Goal: Task Accomplishment & Management: Complete application form

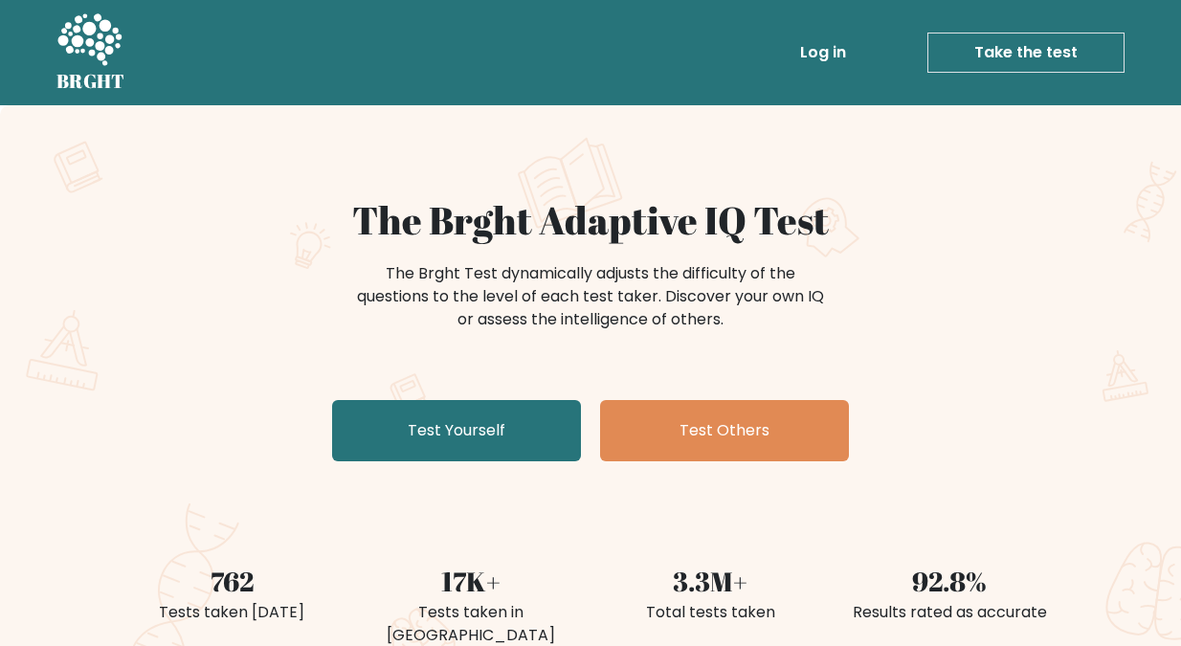
click at [150, 316] on div "The Brght Test dynamically adjusts the difficulty of the questions to the level…" at bounding box center [590, 306] width 934 height 96
click at [1024, 48] on link "Take the test" at bounding box center [1025, 53] width 197 height 40
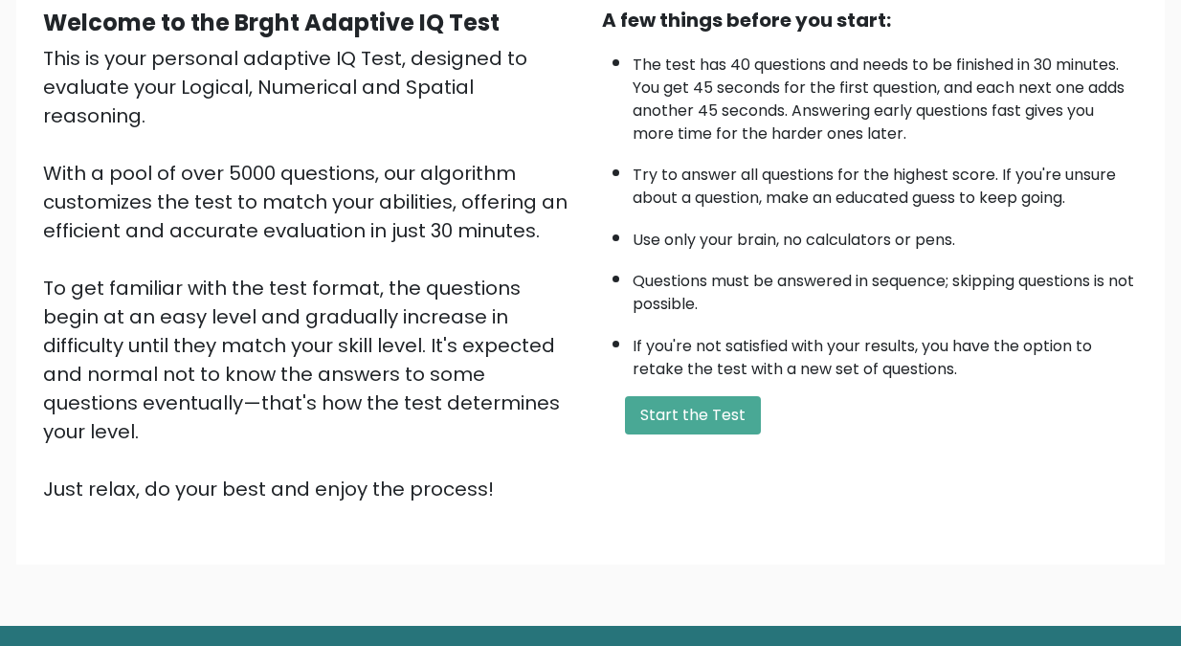
scroll to position [231, 0]
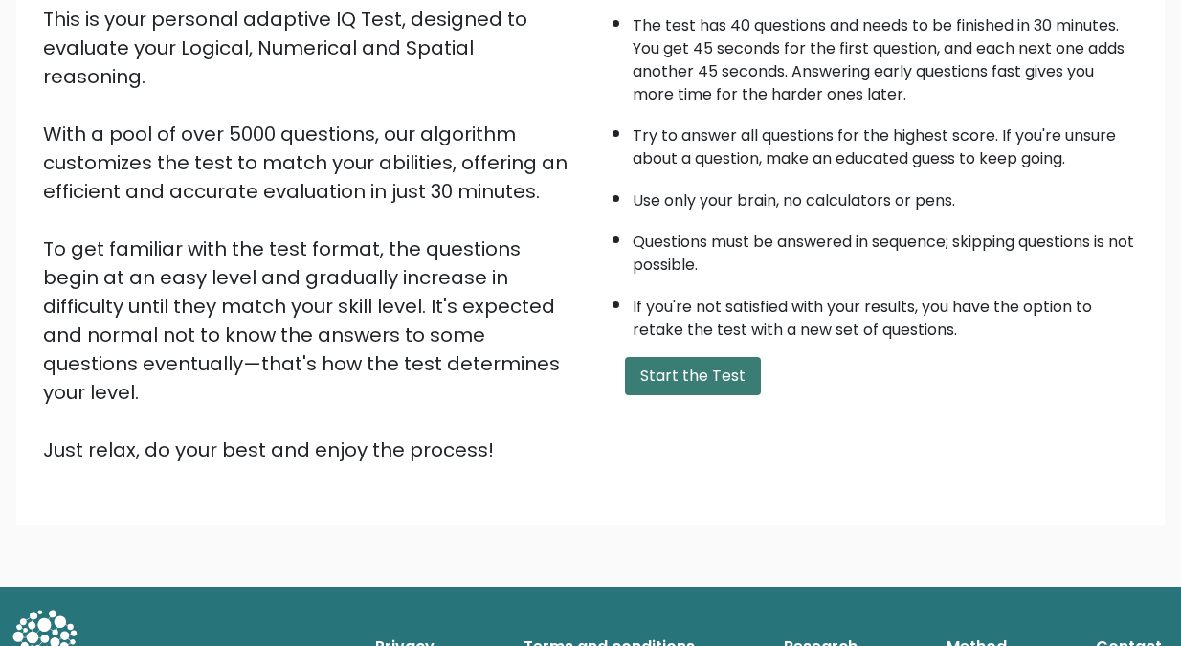
click at [689, 375] on button "Start the Test" at bounding box center [693, 376] width 136 height 38
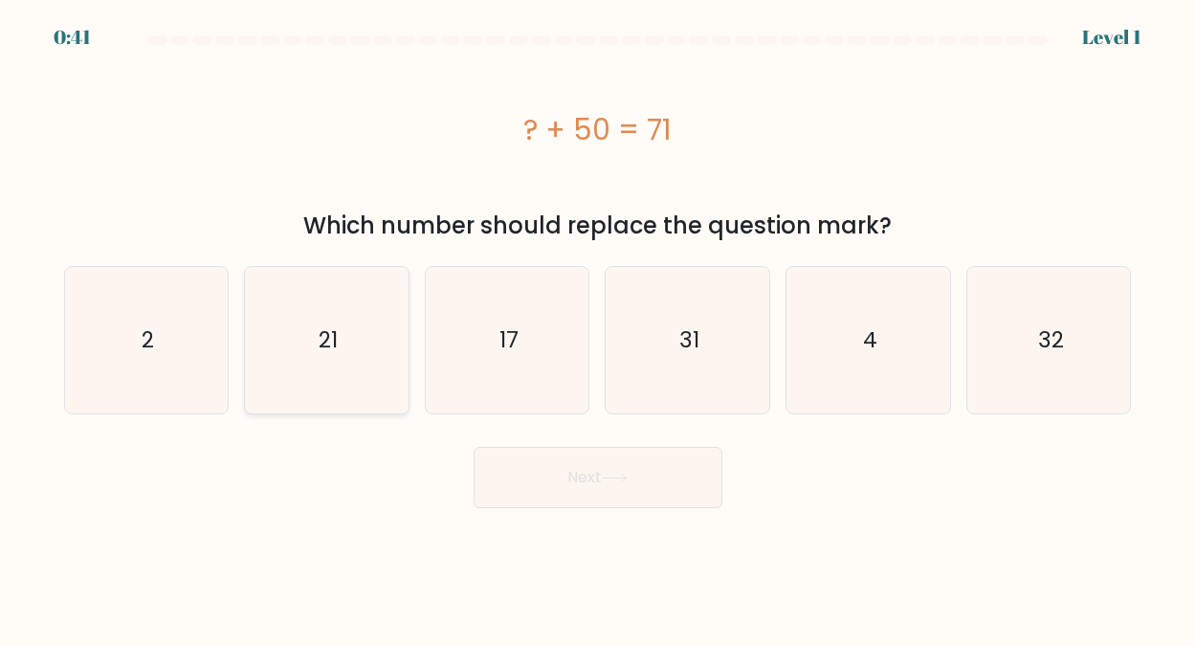
click at [335, 341] on text "21" at bounding box center [328, 339] width 19 height 31
click at [598, 328] on input "b. 21" at bounding box center [598, 325] width 1 height 5
radio input "true"
click at [590, 473] on button "Next" at bounding box center [598, 477] width 249 height 61
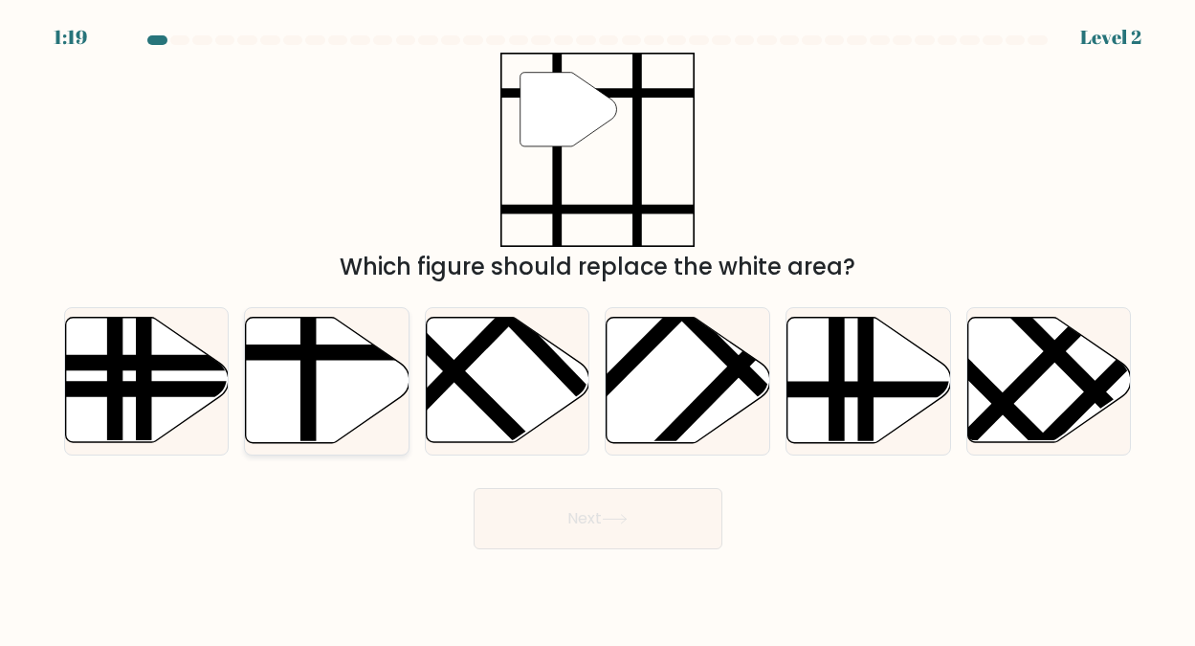
click at [321, 353] on line at bounding box center [376, 353] width 329 height 0
click at [598, 328] on input "b." at bounding box center [598, 325] width 1 height 5
radio input "true"
click at [582, 514] on button "Next" at bounding box center [598, 518] width 249 height 61
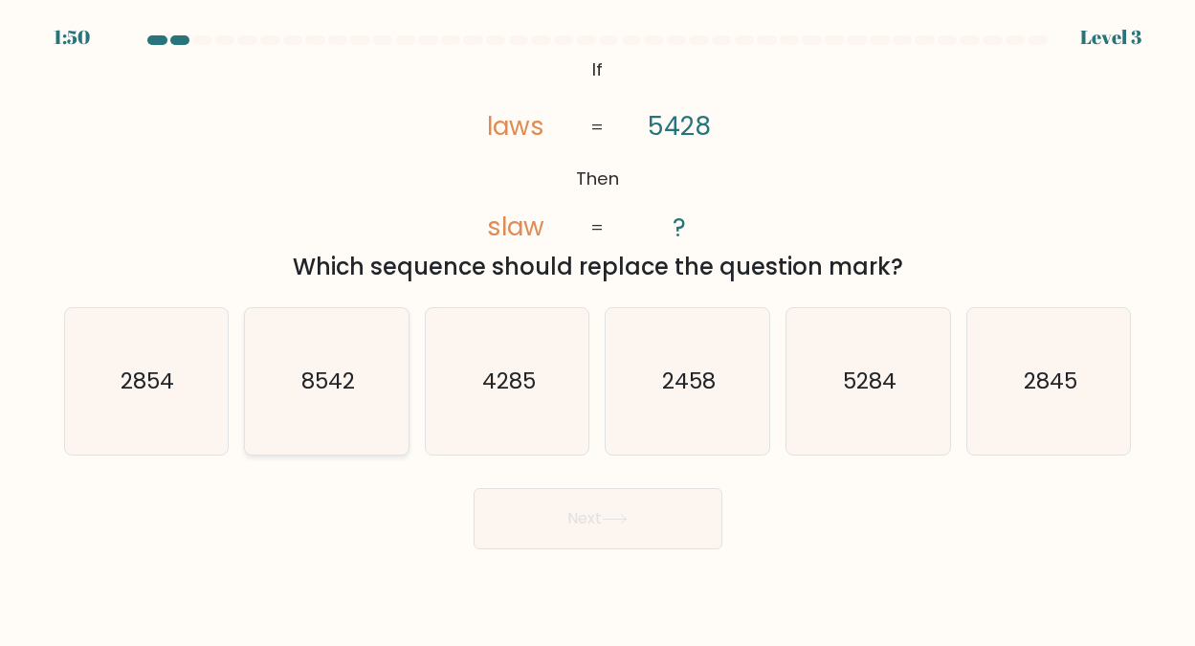
click at [321, 379] on text "8542" at bounding box center [328, 381] width 54 height 31
click at [598, 328] on input "b. 8542" at bounding box center [598, 325] width 1 height 5
radio input "true"
click at [582, 512] on button "Next" at bounding box center [598, 518] width 249 height 61
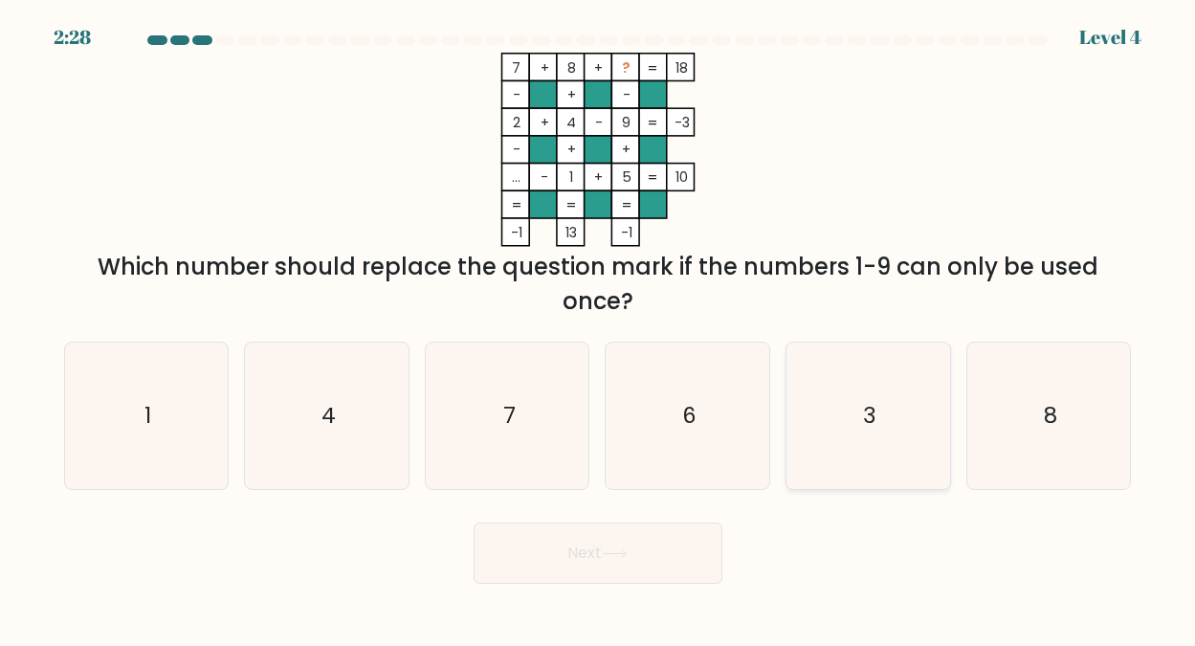
click at [874, 408] on text "3" at bounding box center [869, 415] width 13 height 31
click at [599, 328] on input "e. 3" at bounding box center [598, 325] width 1 height 5
radio input "true"
click at [598, 546] on button "Next" at bounding box center [598, 553] width 249 height 61
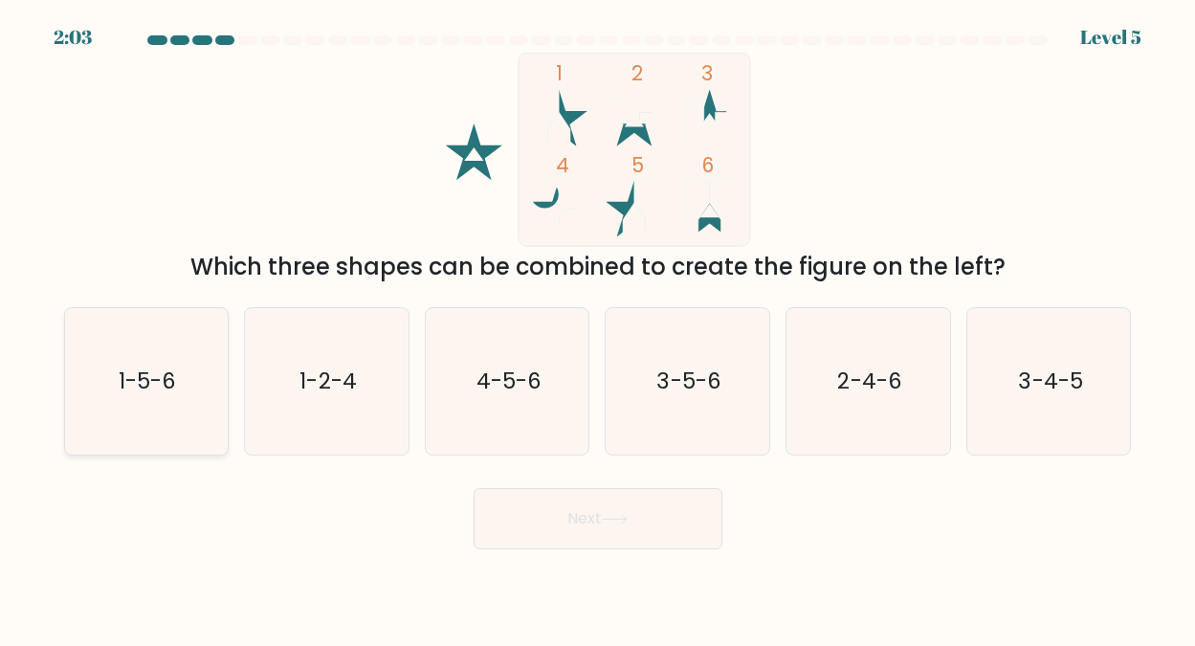
click at [138, 378] on text "1-5-6" at bounding box center [147, 381] width 57 height 31
click at [598, 328] on input "a. 1-5-6" at bounding box center [598, 325] width 1 height 5
radio input "true"
click at [578, 515] on button "Next" at bounding box center [598, 518] width 249 height 61
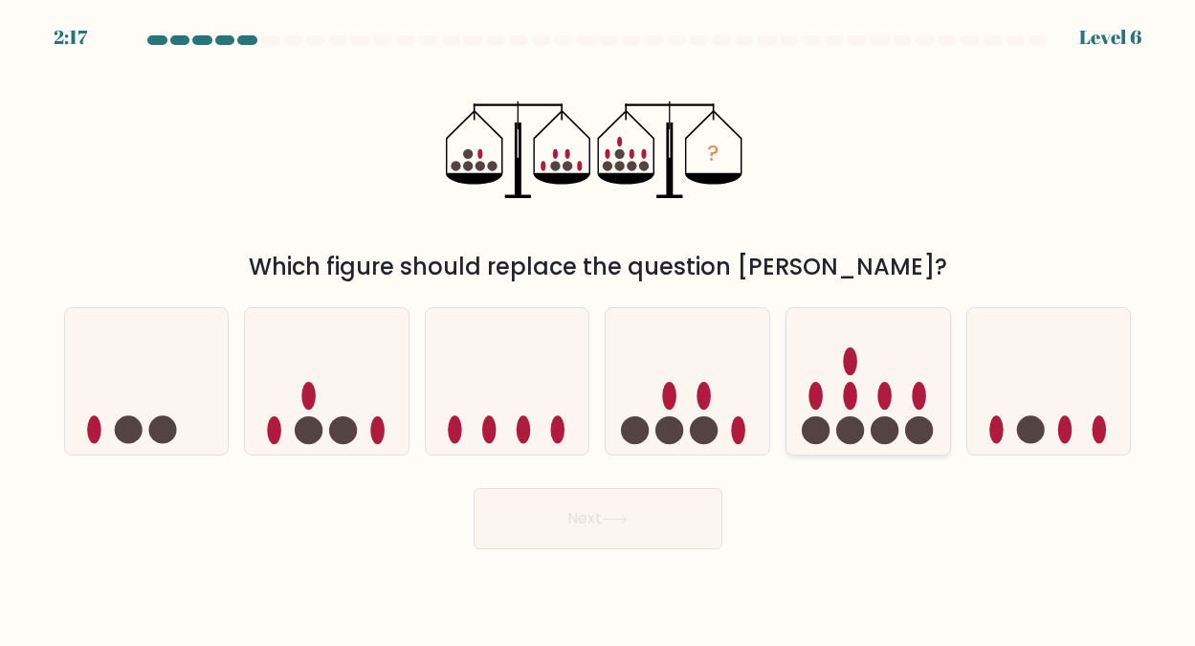
click at [861, 387] on icon at bounding box center [869, 380] width 164 height 135
click at [599, 328] on input "e." at bounding box center [598, 325] width 1 height 5
radio input "true"
click at [581, 516] on button "Next" at bounding box center [598, 518] width 249 height 61
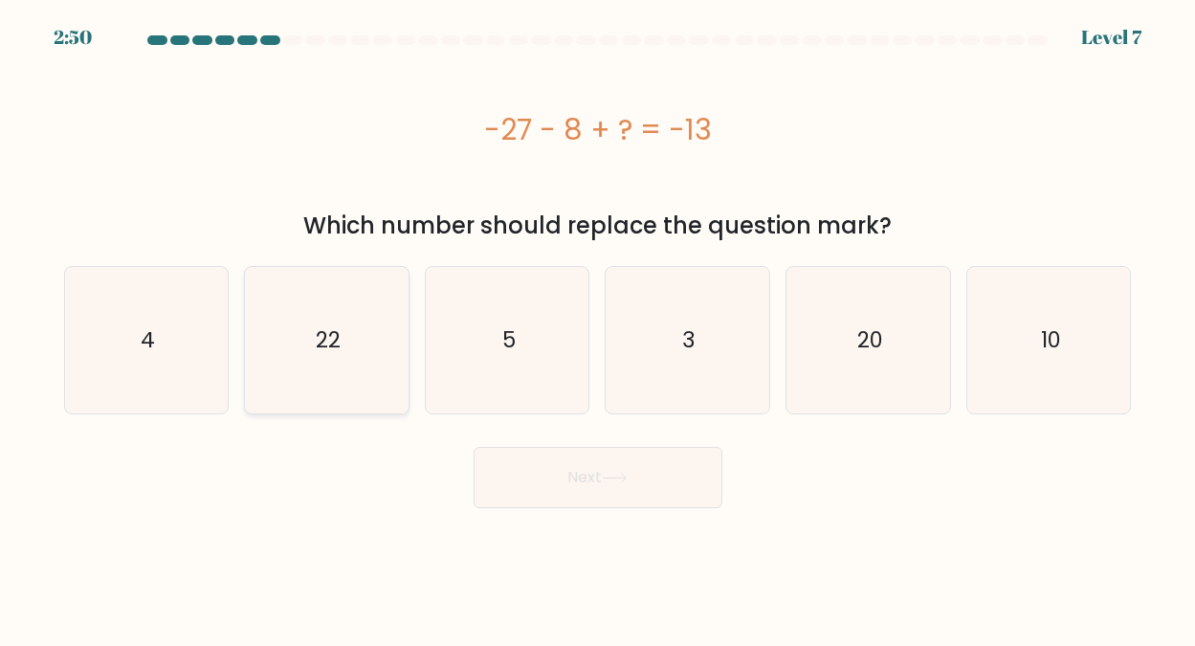
click at [337, 339] on text "22" at bounding box center [328, 339] width 25 height 31
click at [598, 328] on input "b. 22" at bounding box center [598, 325] width 1 height 5
radio input "true"
click at [575, 479] on button "Next" at bounding box center [598, 477] width 249 height 61
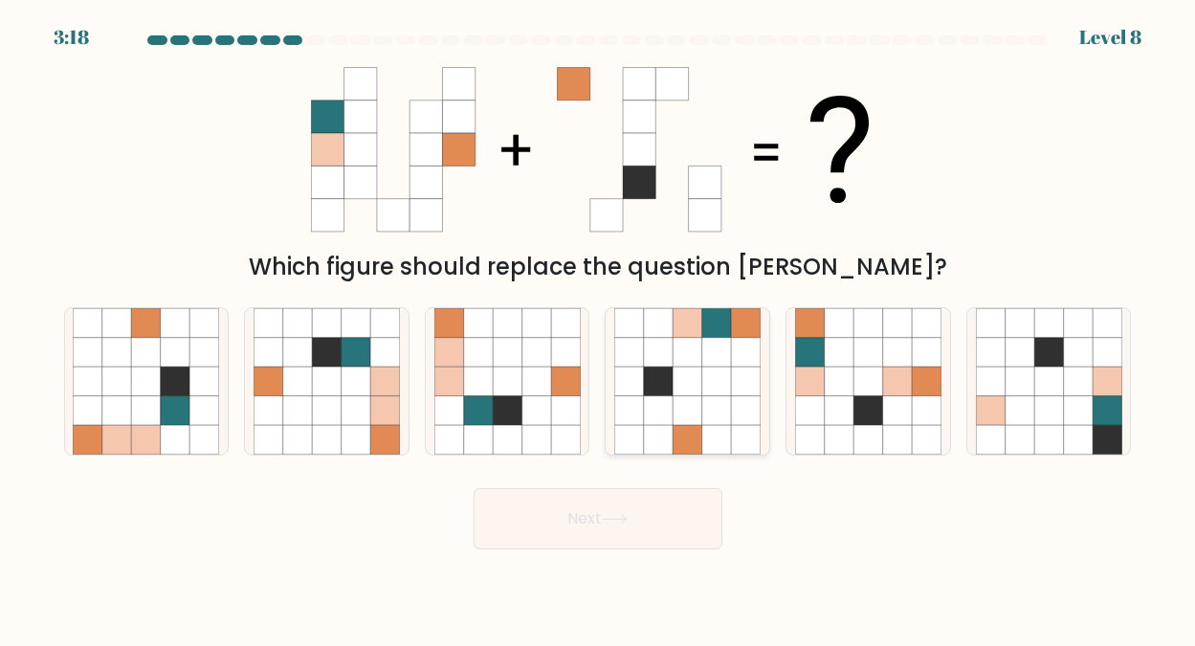
click at [723, 372] on icon at bounding box center [716, 381] width 29 height 29
click at [599, 328] on input "d." at bounding box center [598, 325] width 1 height 5
radio input "true"
click at [590, 517] on button "Next" at bounding box center [598, 518] width 249 height 61
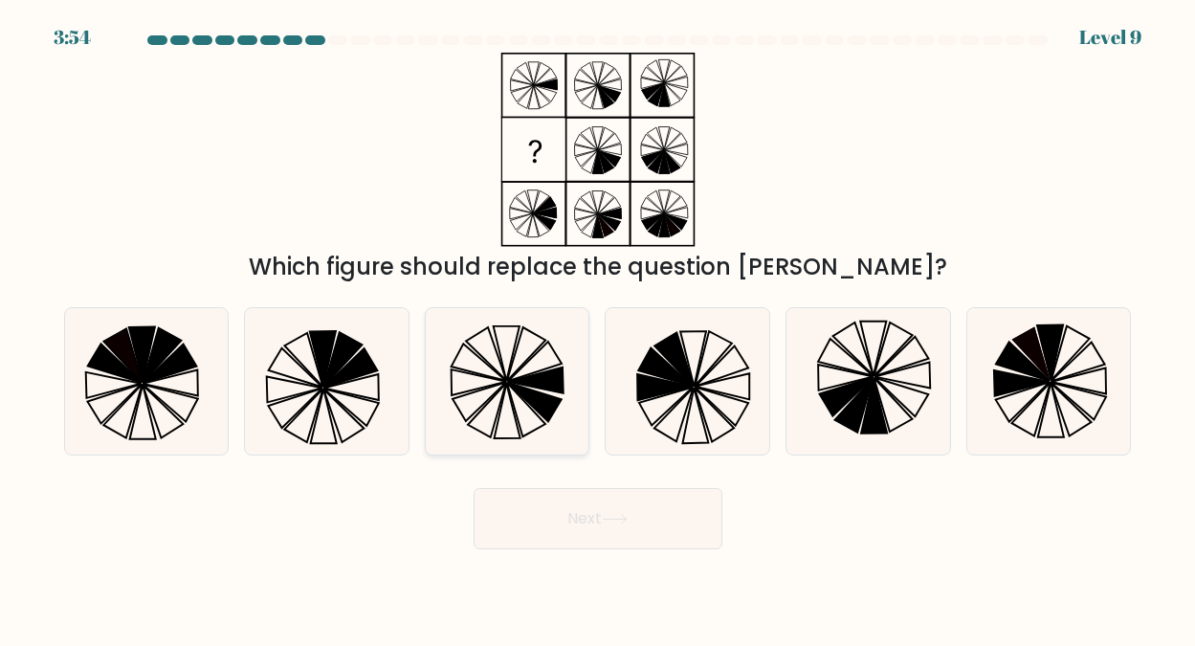
click at [515, 385] on icon at bounding box center [534, 401] width 54 height 39
click at [598, 328] on input "c." at bounding box center [598, 325] width 1 height 5
radio input "true"
click at [597, 513] on button "Next" at bounding box center [598, 518] width 249 height 61
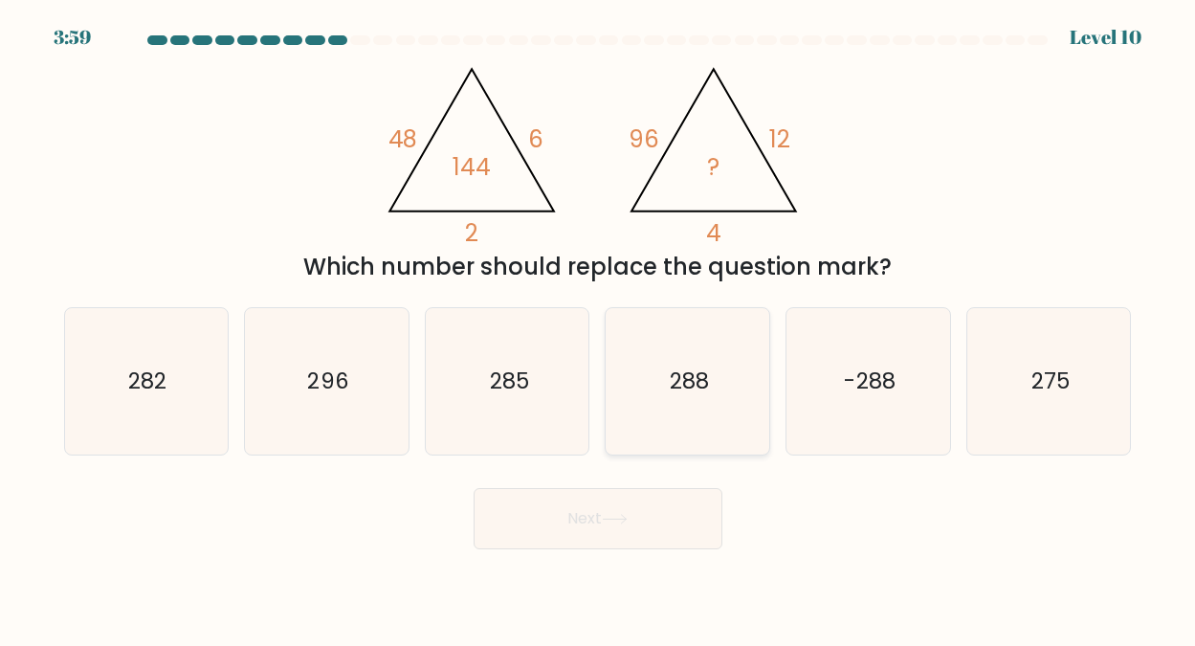
click at [700, 377] on text "288" at bounding box center [689, 381] width 39 height 31
click at [599, 328] on input "d. 288" at bounding box center [598, 325] width 1 height 5
radio input "true"
click at [595, 510] on button "Next" at bounding box center [598, 518] width 249 height 61
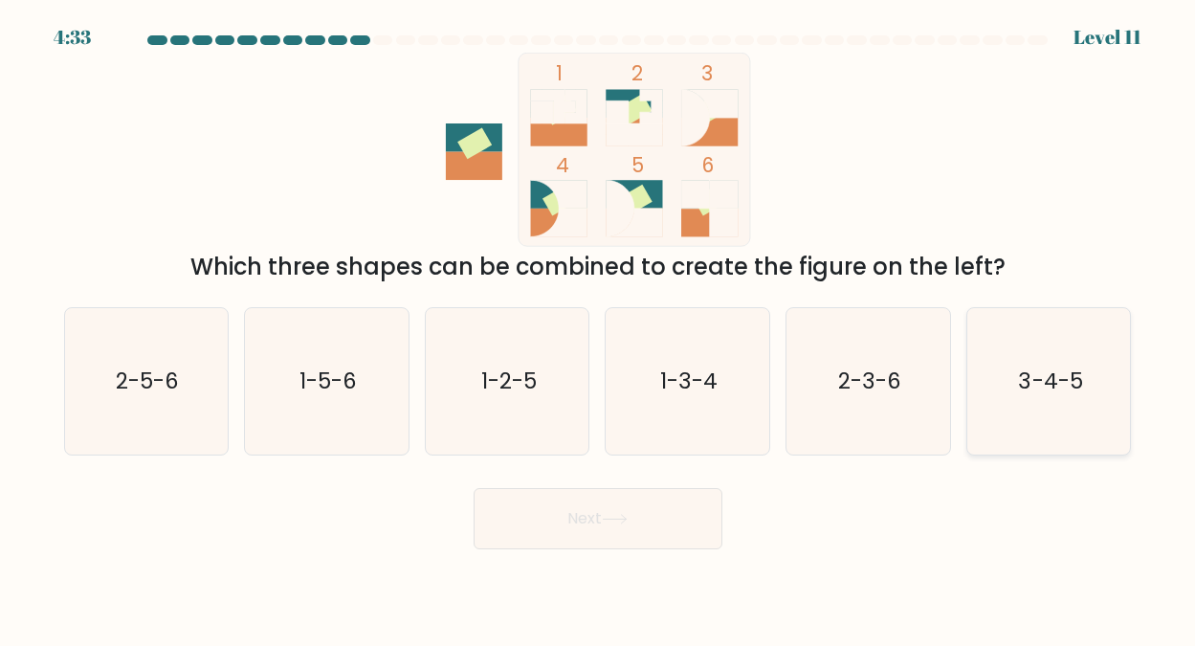
click at [1036, 372] on text "3-4-5" at bounding box center [1050, 381] width 64 height 31
click at [599, 328] on input "f. 3-4-5" at bounding box center [598, 325] width 1 height 5
radio input "true"
click at [581, 518] on button "Next" at bounding box center [598, 518] width 249 height 61
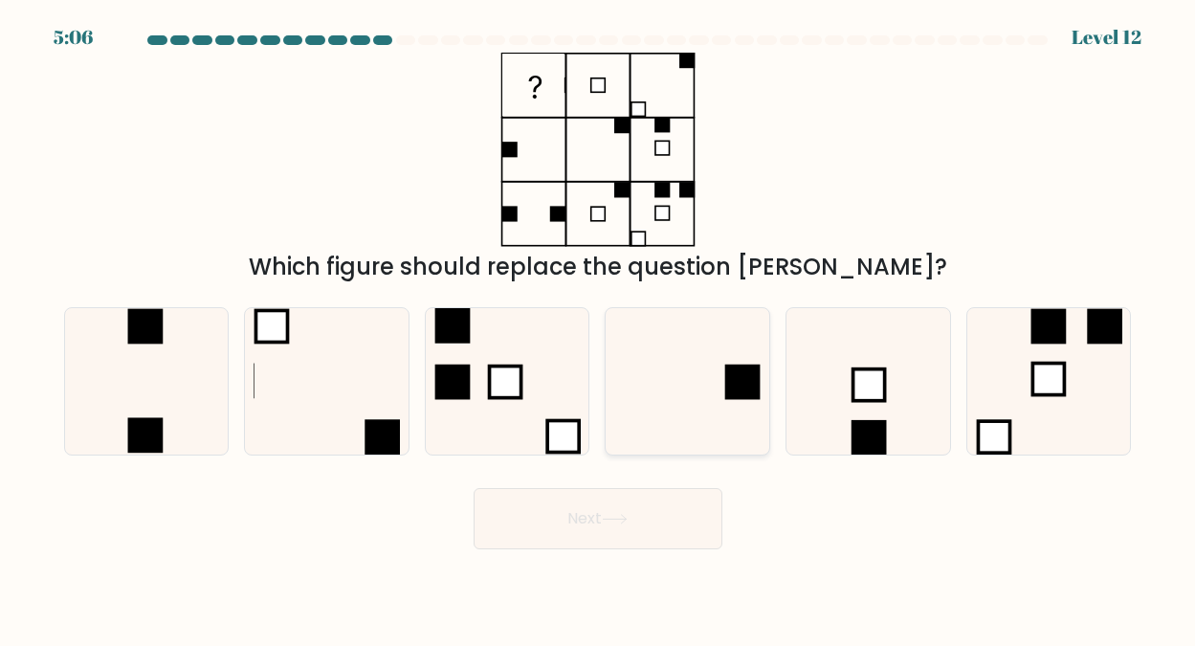
click at [737, 377] on rect at bounding box center [742, 381] width 35 height 35
click at [599, 328] on input "d." at bounding box center [598, 325] width 1 height 5
radio input "true"
click at [605, 517] on button "Next" at bounding box center [598, 518] width 249 height 61
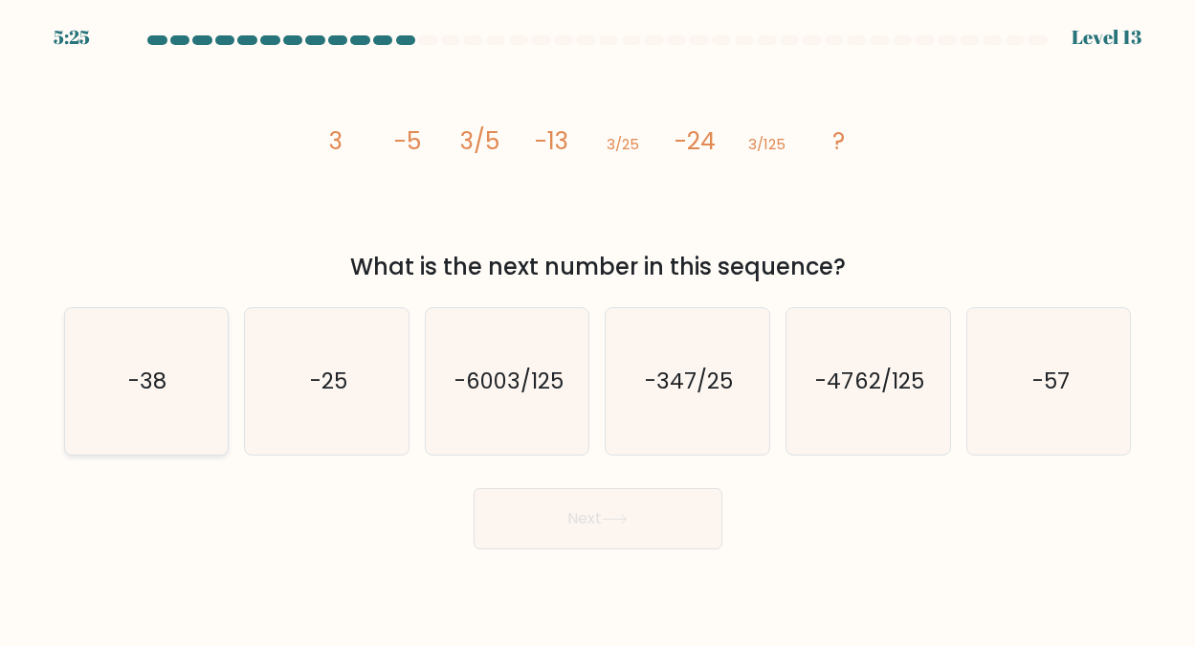
click at [156, 383] on text "-38" at bounding box center [147, 381] width 38 height 31
click at [598, 328] on input "a. -38" at bounding box center [598, 325] width 1 height 5
radio input "true"
click at [582, 515] on button "Next" at bounding box center [598, 518] width 249 height 61
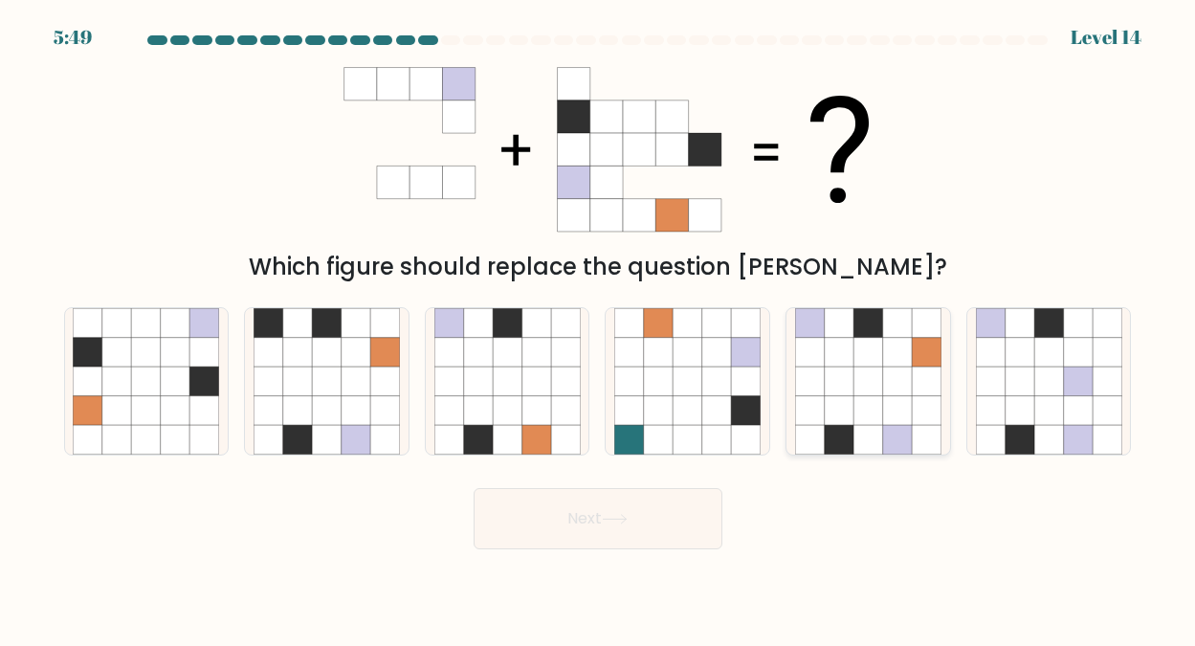
click at [870, 367] on icon at bounding box center [868, 381] width 29 height 29
click at [599, 328] on input "e." at bounding box center [598, 325] width 1 height 5
radio input "true"
click at [588, 514] on button "Next" at bounding box center [598, 518] width 249 height 61
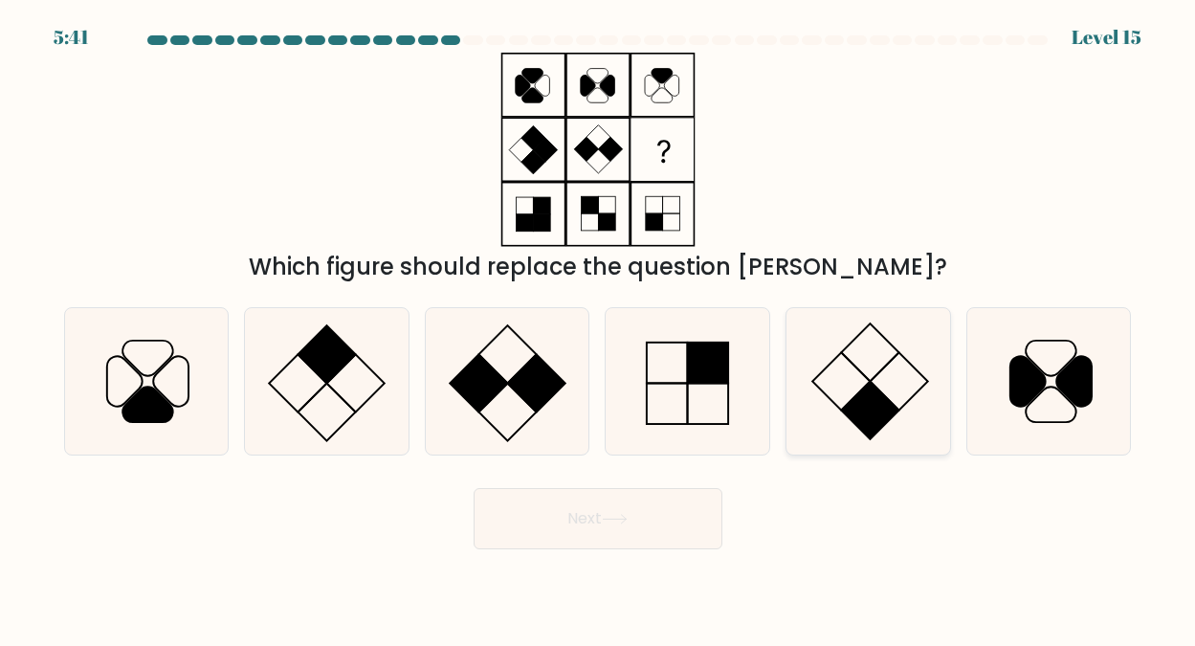
click at [865, 390] on rect at bounding box center [869, 409] width 57 height 57
click at [599, 328] on input "e." at bounding box center [598, 325] width 1 height 5
radio input "true"
click at [585, 517] on button "Next" at bounding box center [598, 518] width 249 height 61
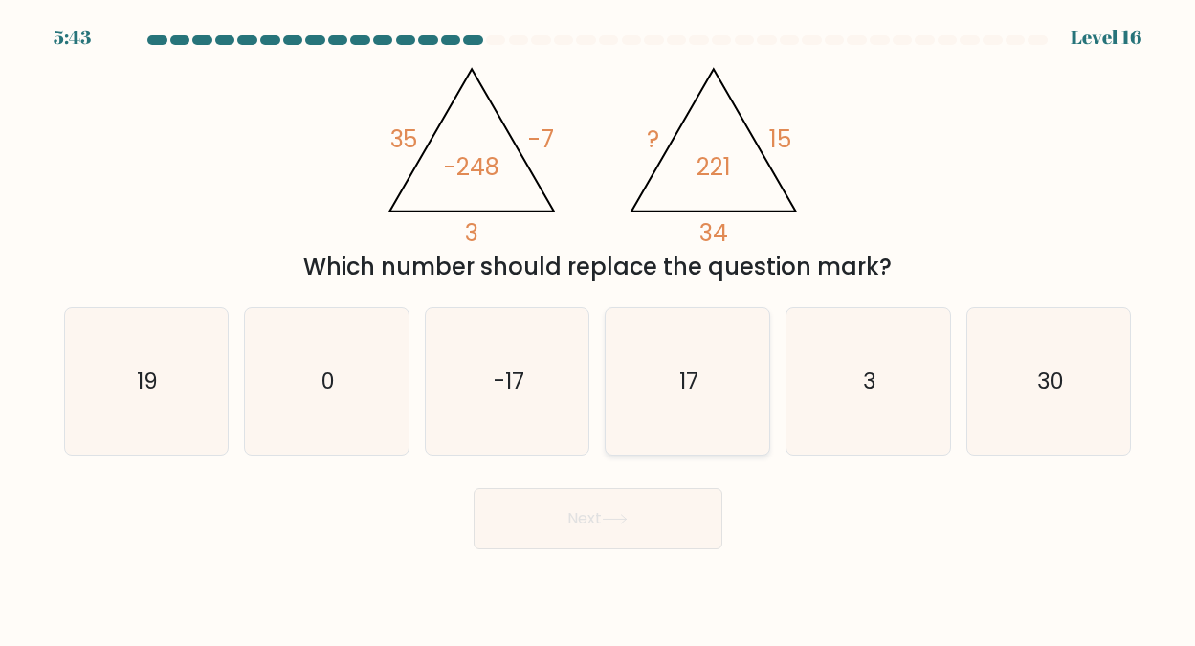
click at [694, 384] on text "17" at bounding box center [688, 381] width 19 height 31
click at [599, 328] on input "d. 17" at bounding box center [598, 325] width 1 height 5
radio input "true"
click at [588, 517] on button "Next" at bounding box center [598, 518] width 249 height 61
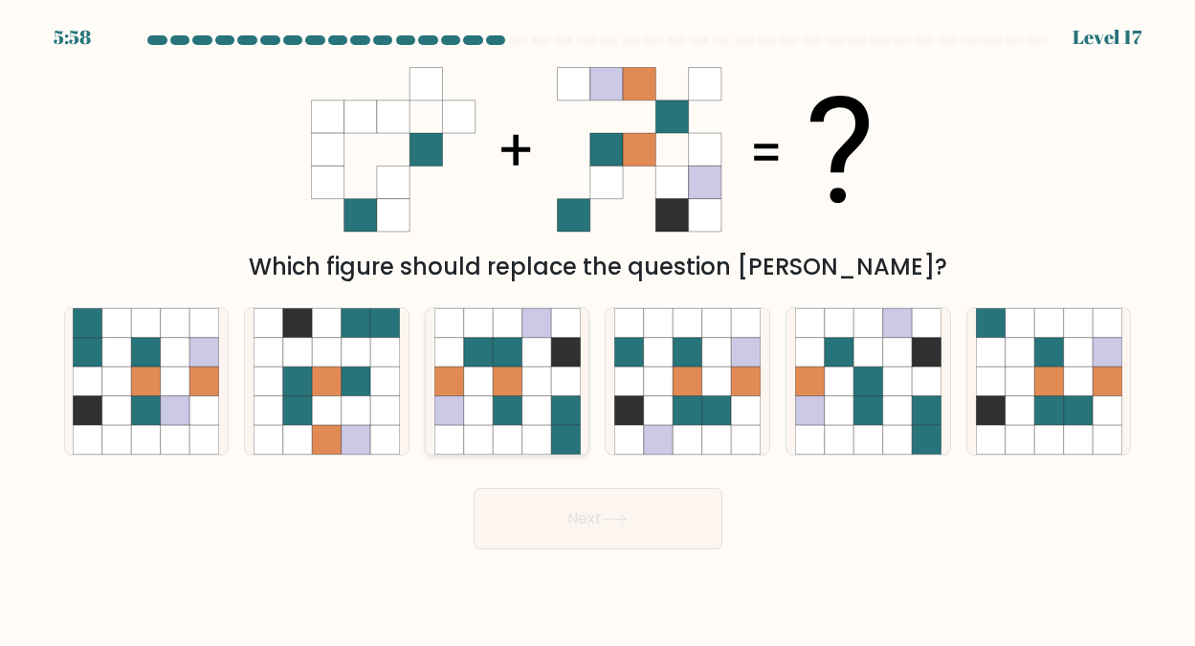
click at [545, 367] on icon at bounding box center [536, 381] width 29 height 29
click at [598, 328] on input "c." at bounding box center [598, 325] width 1 height 5
radio input "true"
click at [594, 515] on button "Next" at bounding box center [598, 518] width 249 height 61
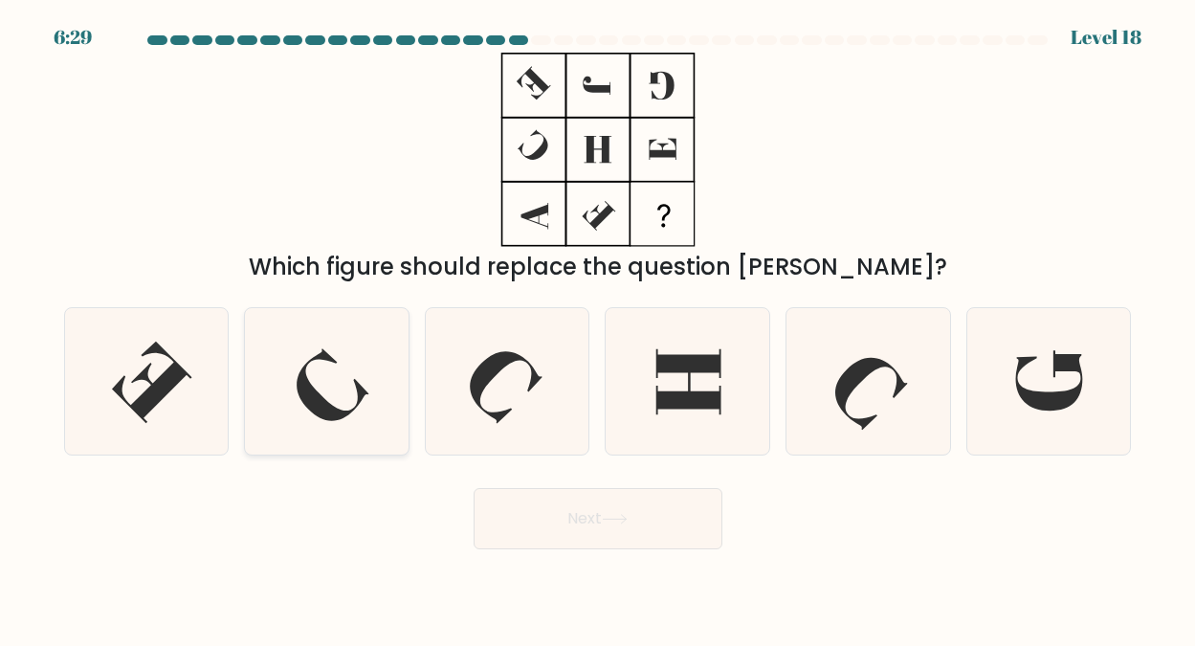
click at [326, 390] on icon at bounding box center [327, 381] width 146 height 146
click at [598, 328] on input "b." at bounding box center [598, 325] width 1 height 5
radio input "true"
click at [587, 515] on button "Next" at bounding box center [598, 518] width 249 height 61
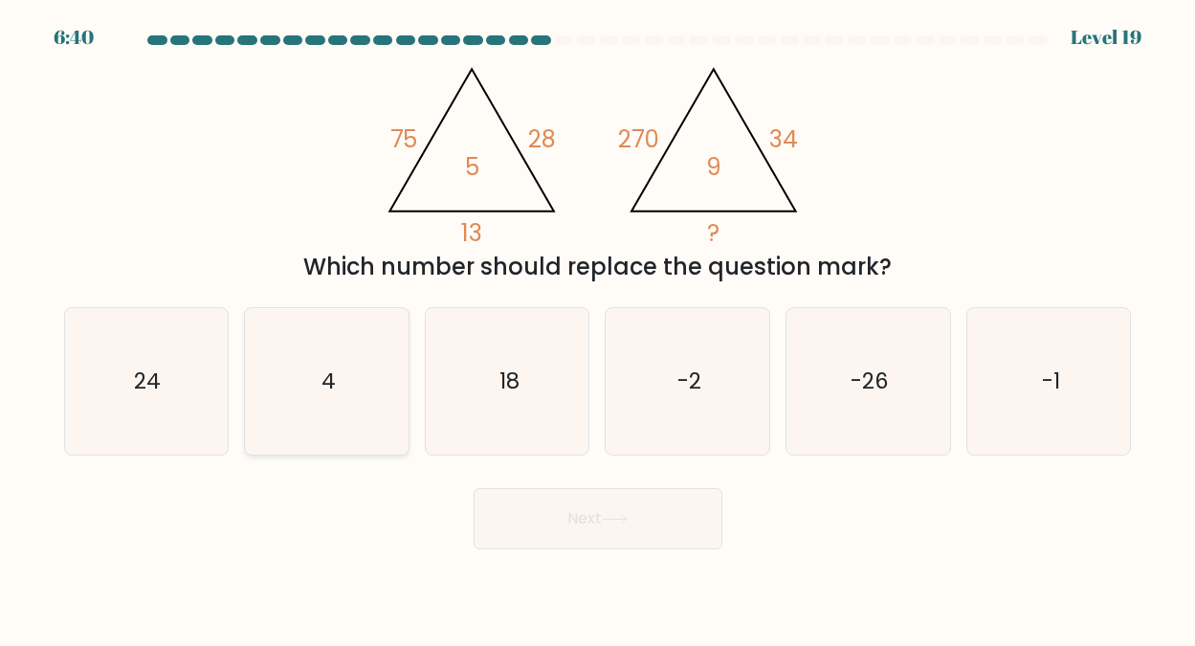
click at [331, 378] on text "4" at bounding box center [329, 381] width 14 height 31
click at [598, 328] on input "b. 4" at bounding box center [598, 325] width 1 height 5
radio input "true"
click at [578, 515] on button "Next" at bounding box center [598, 518] width 249 height 61
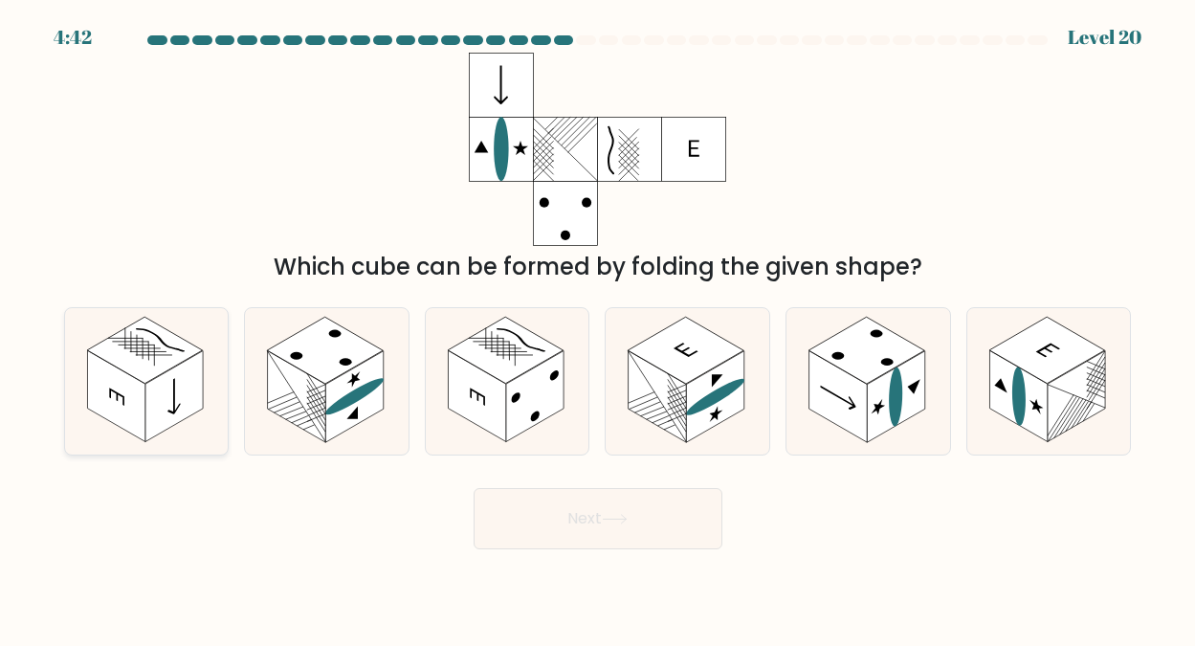
click at [141, 367] on rect at bounding box center [145, 350] width 116 height 67
click at [598, 328] on input "a." at bounding box center [598, 325] width 1 height 5
radio input "true"
click at [551, 514] on button "Next" at bounding box center [598, 518] width 249 height 61
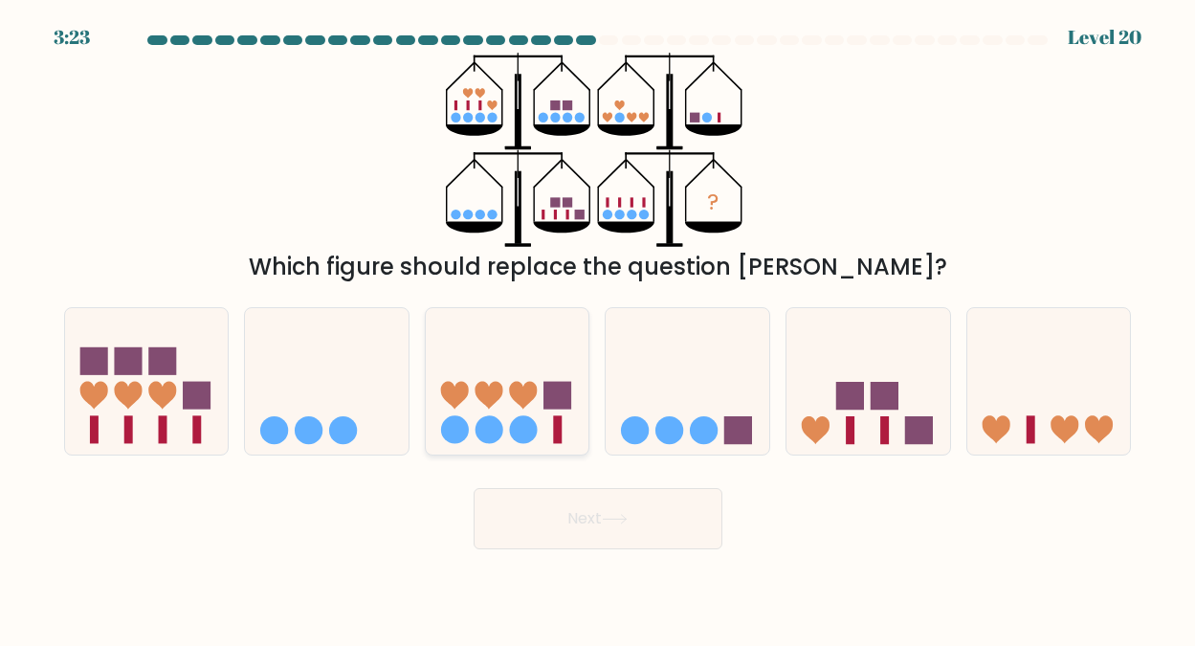
drag, startPoint x: 499, startPoint y: 389, endPoint x: 490, endPoint y: 383, distance: 10.4
click at [490, 383] on icon at bounding box center [508, 380] width 164 height 135
click at [598, 328] on input "c." at bounding box center [598, 325] width 1 height 5
radio input "true"
click at [603, 513] on button "Next" at bounding box center [598, 518] width 249 height 61
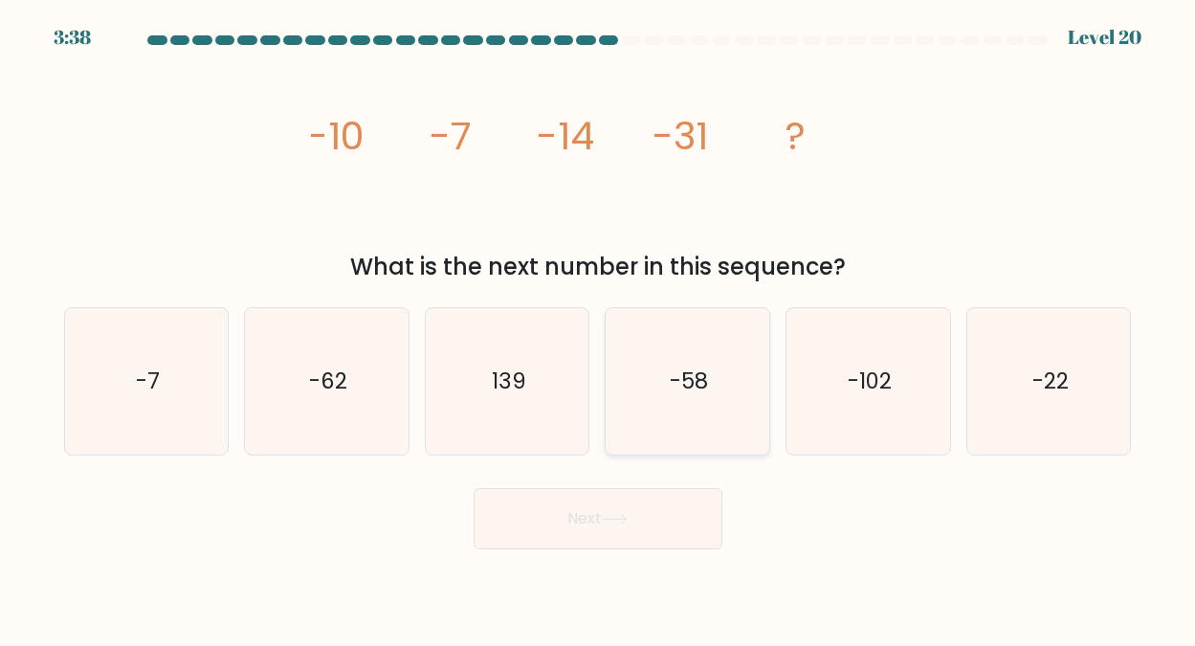
click at [686, 379] on text "-58" at bounding box center [689, 381] width 38 height 31
click at [599, 328] on input "d. -58" at bounding box center [598, 325] width 1 height 5
radio input "true"
click at [607, 518] on icon at bounding box center [615, 519] width 26 height 11
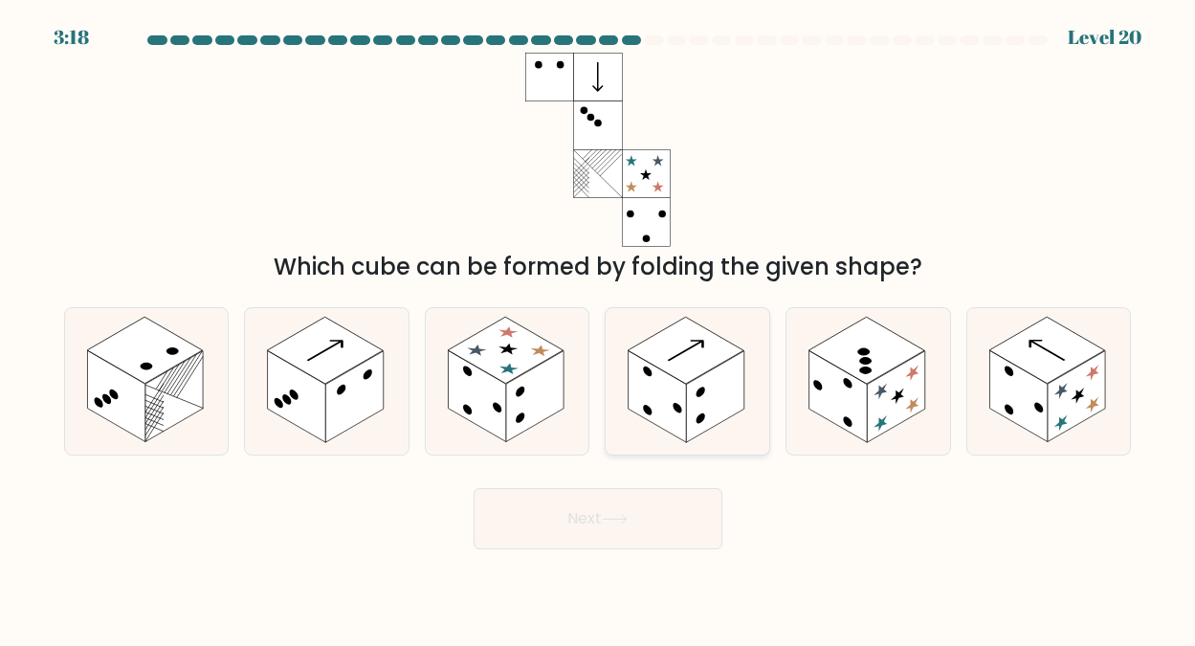
click at [693, 356] on rect at bounding box center [687, 350] width 116 height 67
click at [599, 328] on input "d." at bounding box center [598, 325] width 1 height 5
radio input "true"
click at [574, 508] on button "Next" at bounding box center [598, 518] width 249 height 61
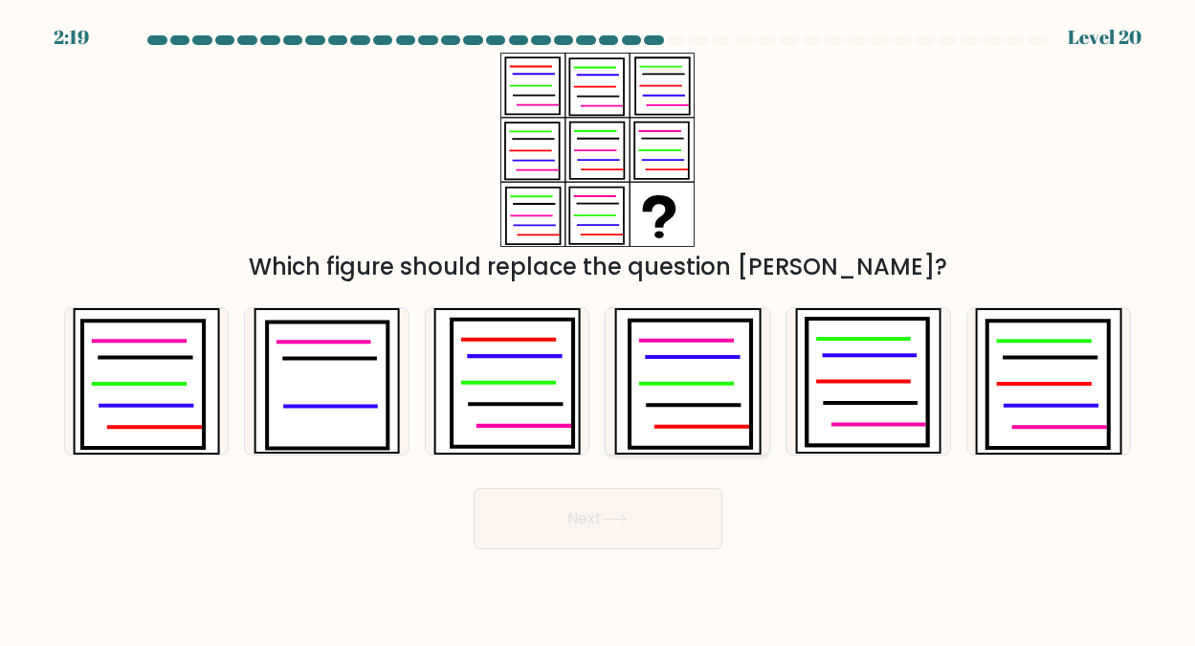
click at [687, 336] on icon at bounding box center [691, 383] width 122 height 127
click at [599, 328] on input "d." at bounding box center [598, 325] width 1 height 5
radio input "true"
click at [579, 512] on button "Next" at bounding box center [598, 518] width 249 height 61
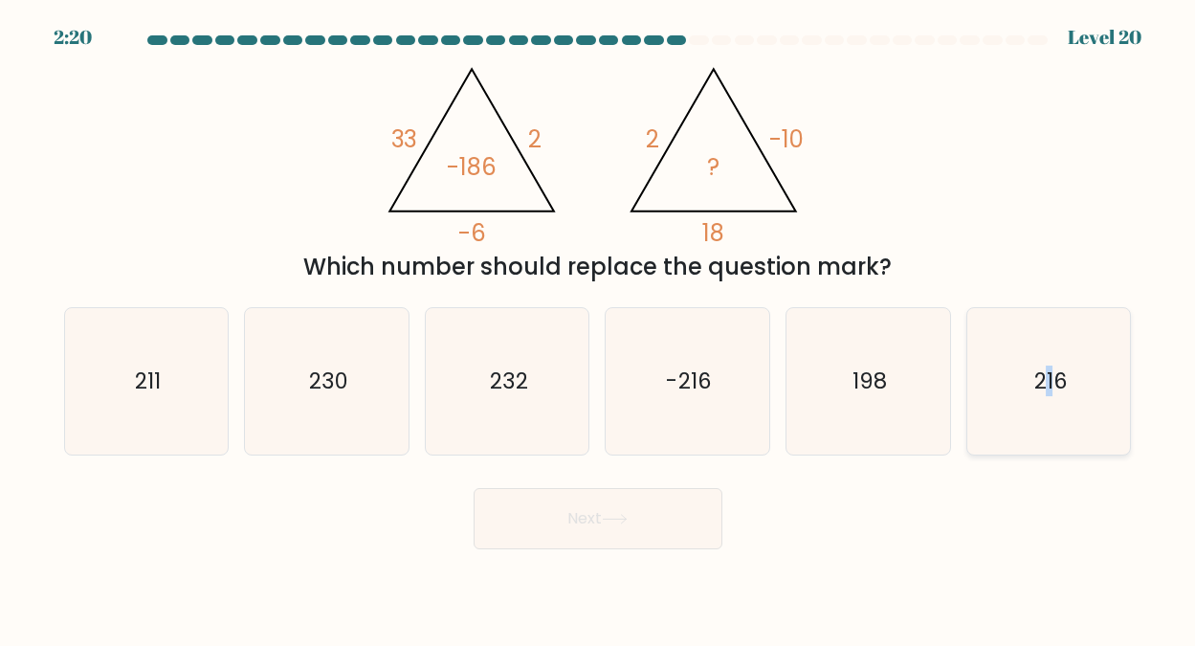
click at [1050, 376] on text "216" at bounding box center [1050, 381] width 33 height 31
click at [1018, 397] on icon "216" at bounding box center [1049, 381] width 146 height 146
click at [599, 328] on input "f. 216" at bounding box center [598, 325] width 1 height 5
radio input "true"
click at [580, 516] on button "Next" at bounding box center [598, 518] width 249 height 61
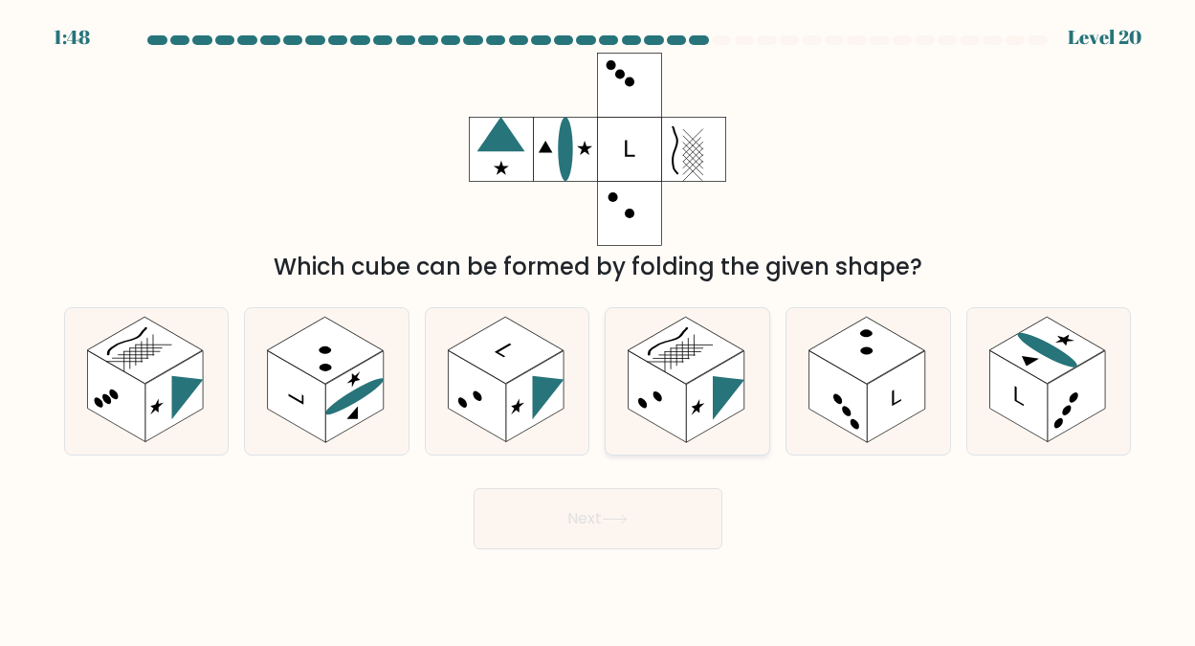
click at [684, 351] on line at bounding box center [683, 351] width 36 height 21
click at [599, 328] on input "d." at bounding box center [598, 325] width 1 height 5
radio input "true"
click at [590, 518] on button "Next" at bounding box center [598, 518] width 249 height 61
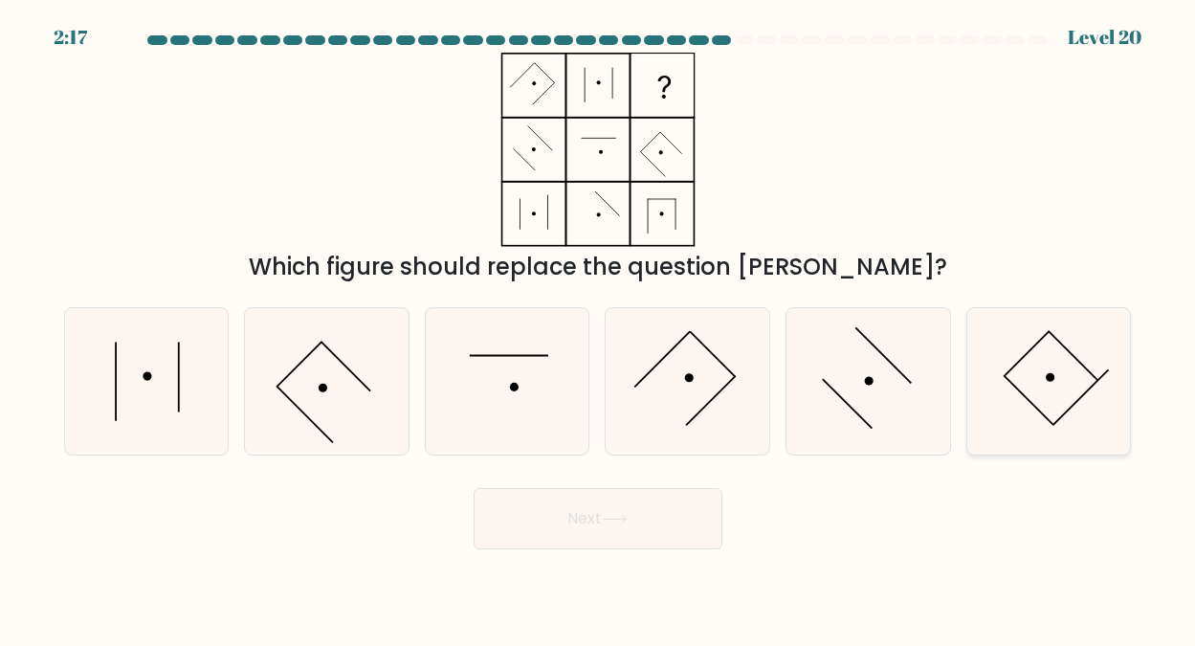
click at [1033, 367] on icon at bounding box center [1049, 381] width 146 height 146
click at [599, 328] on input "f." at bounding box center [598, 325] width 1 height 5
radio input "true"
click at [585, 513] on button "Next" at bounding box center [598, 518] width 249 height 61
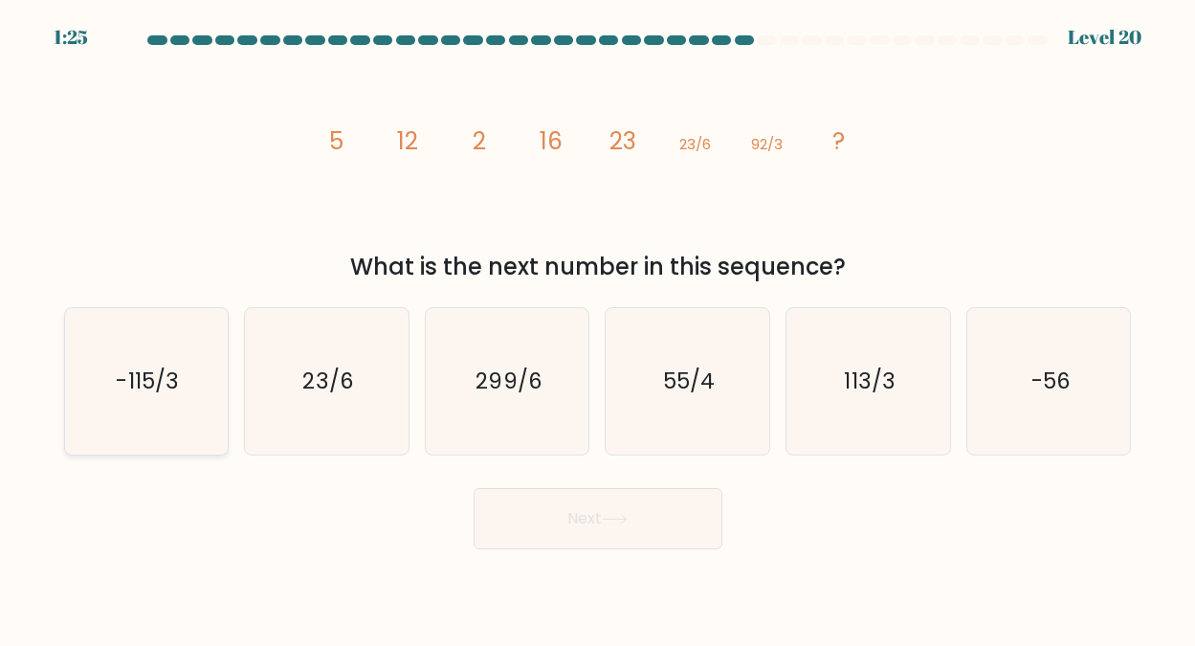
click at [154, 353] on icon "-115/3" at bounding box center [146, 381] width 146 height 146
click at [598, 328] on input "a. -115/3" at bounding box center [598, 325] width 1 height 5
radio input "true"
click at [581, 514] on button "Next" at bounding box center [598, 518] width 249 height 61
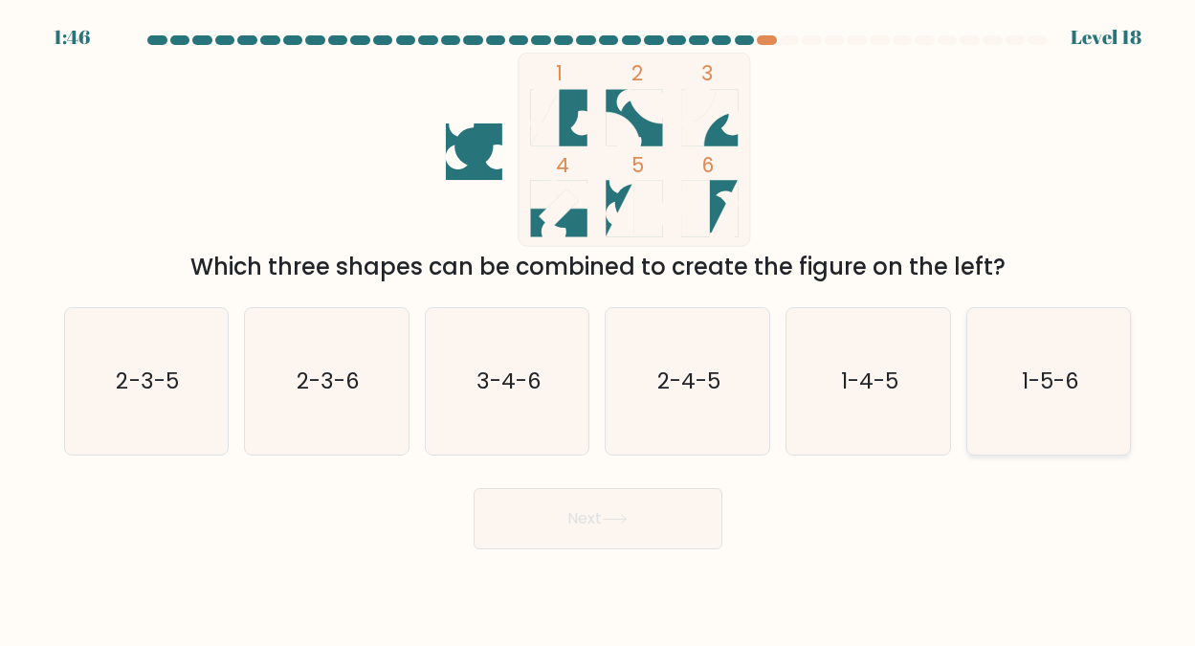
click at [1040, 359] on icon "1-5-6" at bounding box center [1049, 381] width 146 height 146
click at [599, 328] on input "f. 1-5-6" at bounding box center [598, 325] width 1 height 5
radio input "true"
click at [598, 518] on button "Next" at bounding box center [598, 518] width 249 height 61
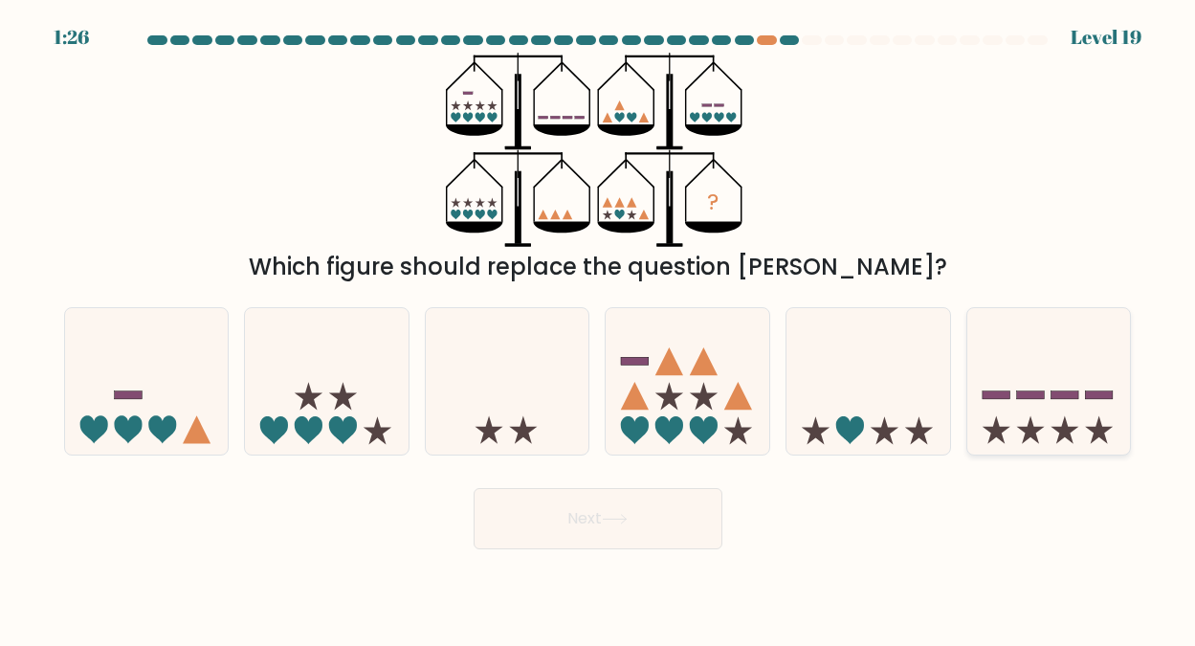
click at [1034, 403] on icon at bounding box center [1050, 380] width 164 height 135
click at [599, 328] on input "f." at bounding box center [598, 325] width 1 height 5
radio input "true"
click at [589, 512] on button "Next" at bounding box center [598, 518] width 249 height 61
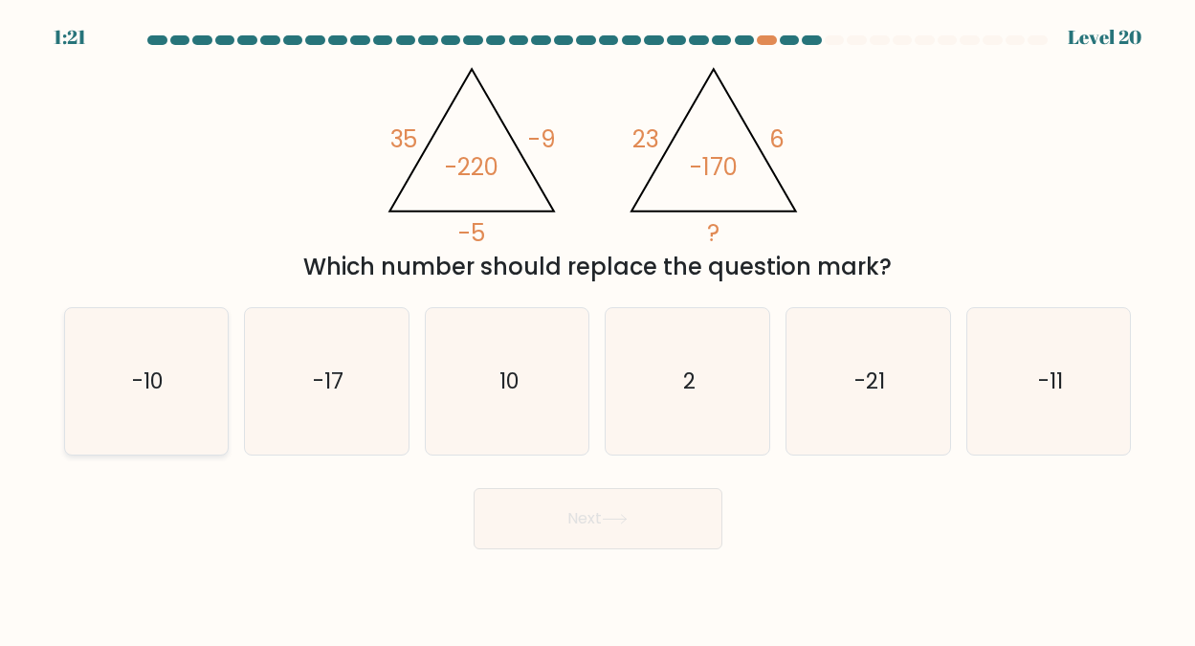
click at [144, 367] on text "-10" at bounding box center [148, 381] width 32 height 31
click at [598, 328] on input "a. -10" at bounding box center [598, 325] width 1 height 5
radio input "true"
click at [588, 516] on button "Next" at bounding box center [598, 518] width 249 height 61
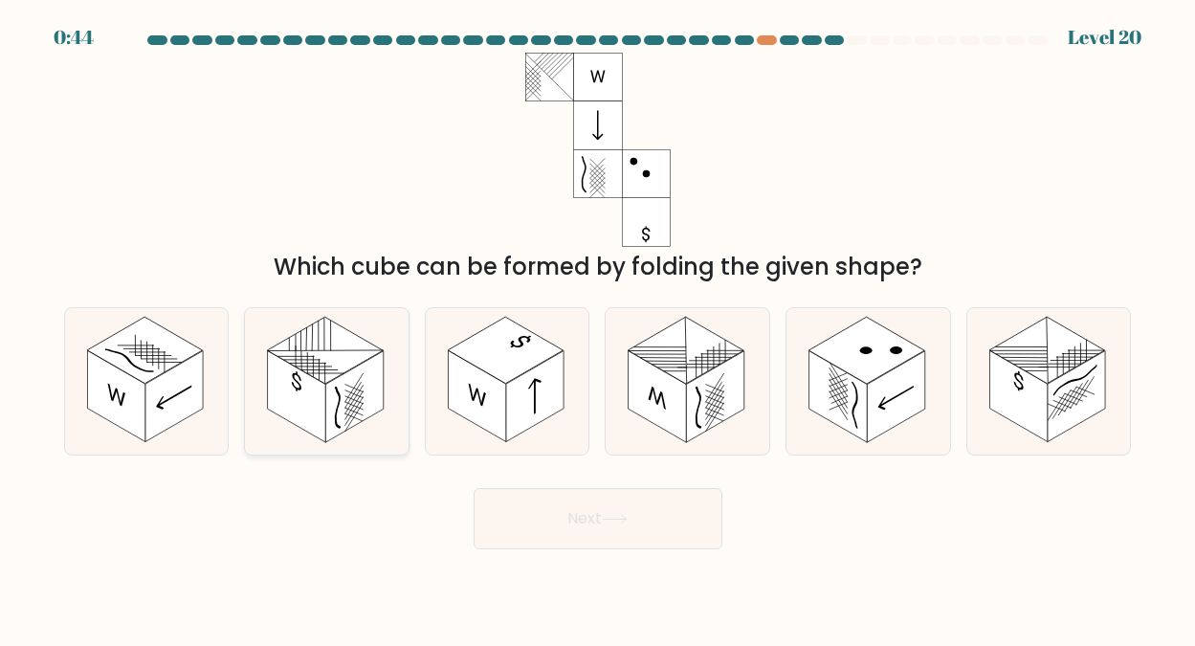
click at [325, 358] on rect at bounding box center [325, 350] width 116 height 67
click at [598, 328] on input "b." at bounding box center [598, 325] width 1 height 5
radio input "true"
click at [579, 515] on button "Next" at bounding box center [598, 518] width 249 height 61
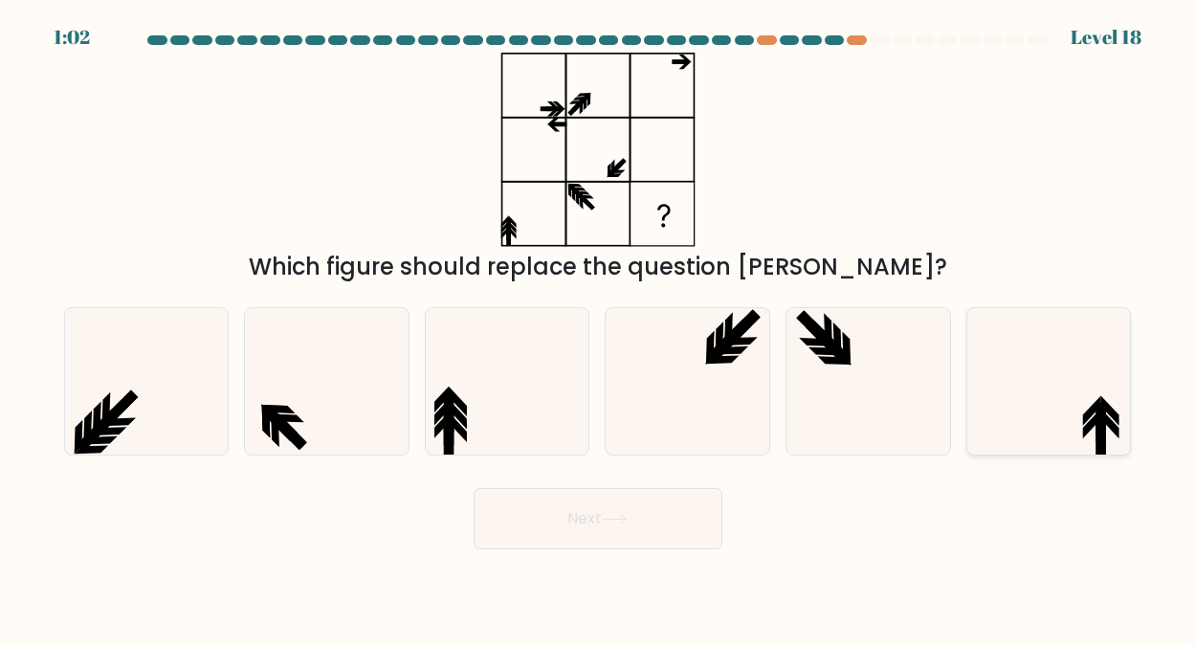
click at [1062, 393] on icon at bounding box center [1049, 381] width 146 height 146
click at [599, 328] on input "f." at bounding box center [598, 325] width 1 height 5
radio input "true"
click at [594, 511] on button "Next" at bounding box center [598, 518] width 249 height 61
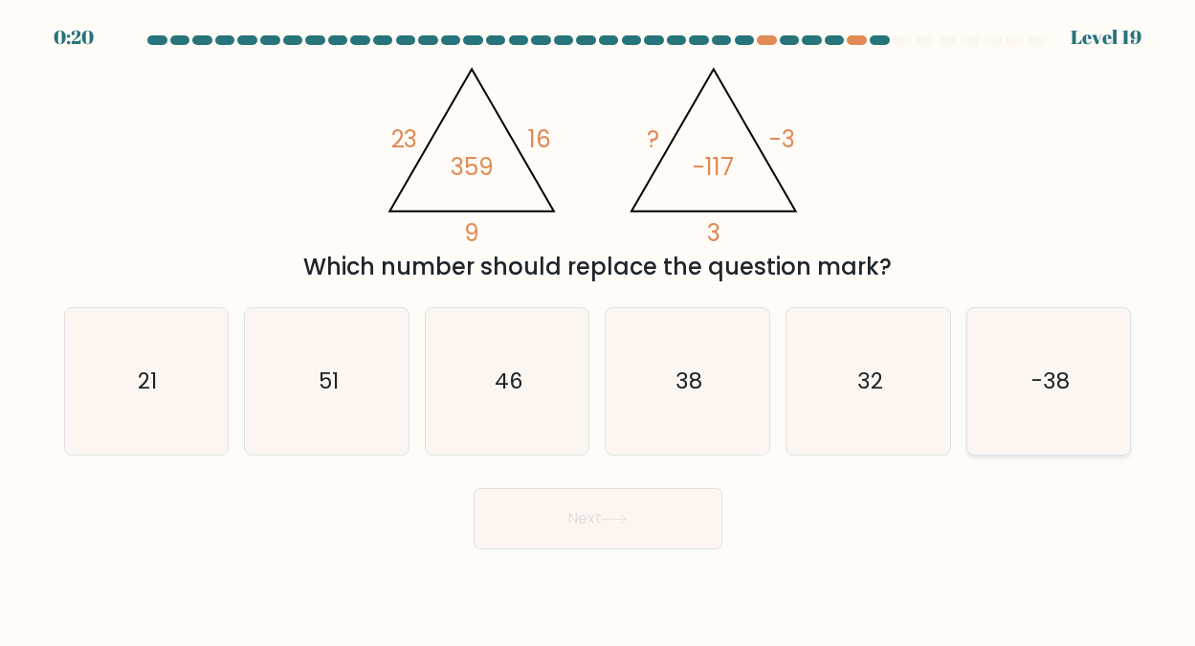
click at [1044, 380] on text "-38" at bounding box center [1051, 381] width 38 height 31
click at [599, 328] on input "f. -38" at bounding box center [598, 325] width 1 height 5
radio input "true"
click at [585, 518] on button "Next" at bounding box center [598, 518] width 249 height 61
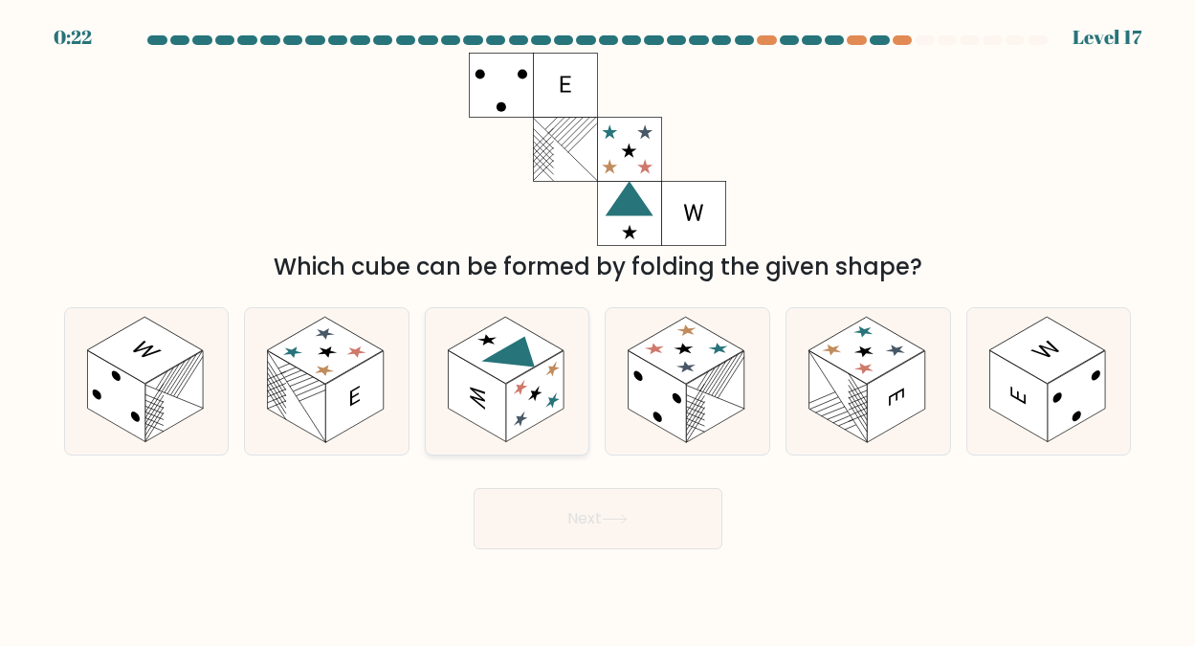
click at [540, 384] on rect at bounding box center [535, 395] width 58 height 91
click at [598, 328] on input "c." at bounding box center [598, 325] width 1 height 5
radio input "true"
click at [592, 503] on button "Next" at bounding box center [598, 518] width 249 height 61
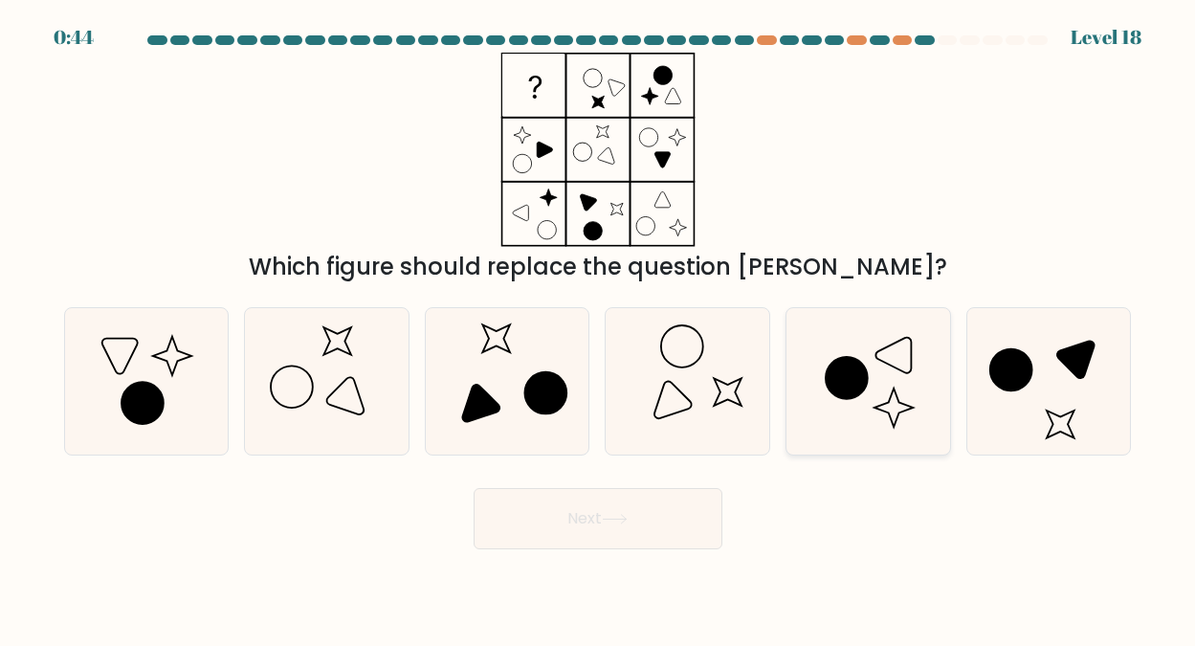
click at [865, 373] on icon at bounding box center [847, 378] width 42 height 42
click at [599, 328] on input "e." at bounding box center [598, 325] width 1 height 5
radio input "true"
click at [596, 514] on button "Next" at bounding box center [598, 518] width 249 height 61
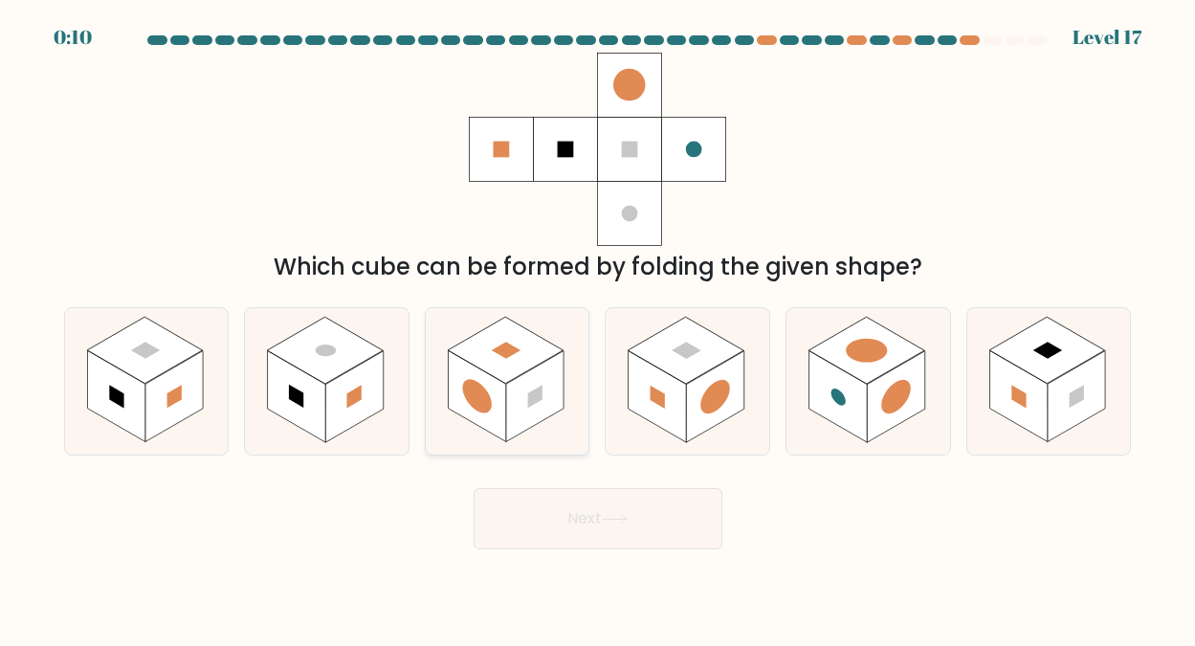
click at [509, 369] on rect at bounding box center [506, 350] width 116 height 67
click at [598, 328] on input "c." at bounding box center [598, 325] width 1 height 5
radio input "true"
click at [580, 513] on button "Next" at bounding box center [598, 518] width 249 height 61
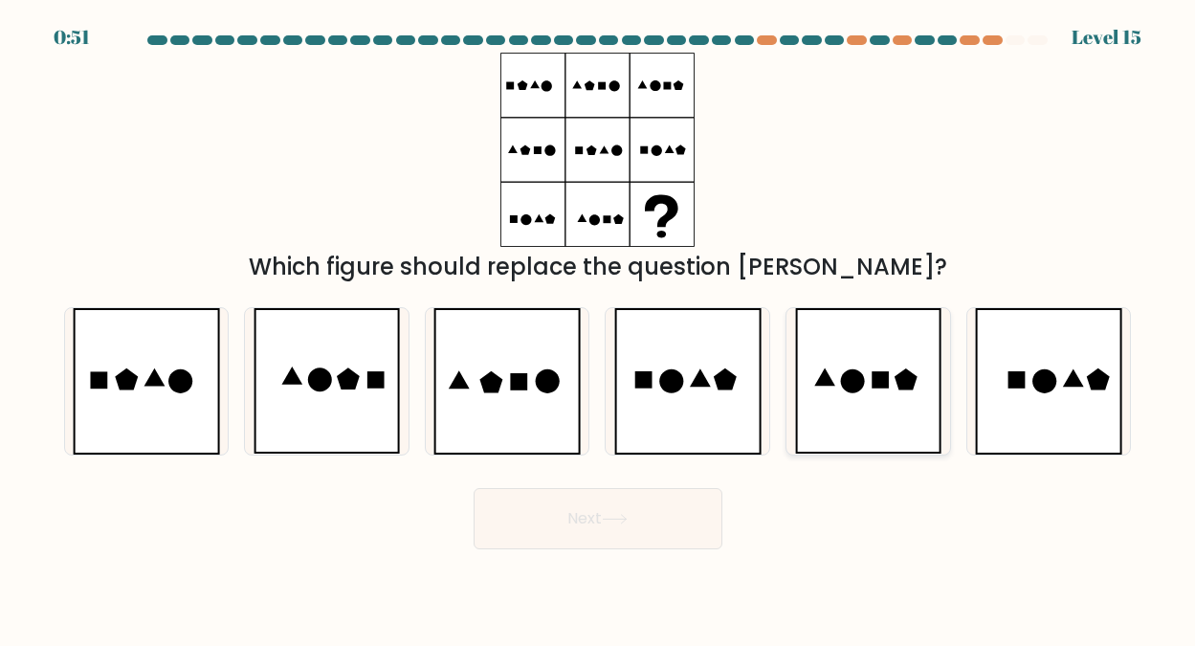
click at [835, 385] on icon at bounding box center [868, 381] width 147 height 146
click at [599, 328] on input "e." at bounding box center [598, 325] width 1 height 5
radio input "true"
click at [594, 519] on button "Next" at bounding box center [598, 518] width 249 height 61
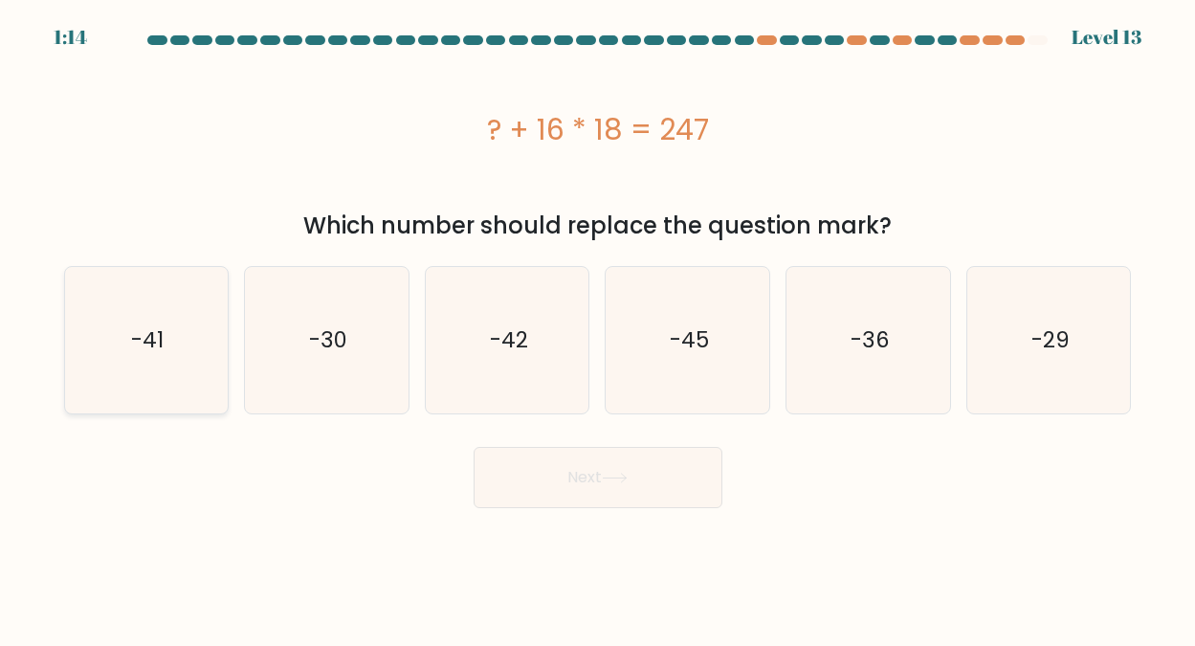
click at [168, 344] on icon "-41" at bounding box center [146, 340] width 146 height 146
click at [598, 328] on input "a. -41" at bounding box center [598, 325] width 1 height 5
radio input "true"
click at [592, 472] on button "Next" at bounding box center [598, 477] width 249 height 61
